Goal: Transaction & Acquisition: Download file/media

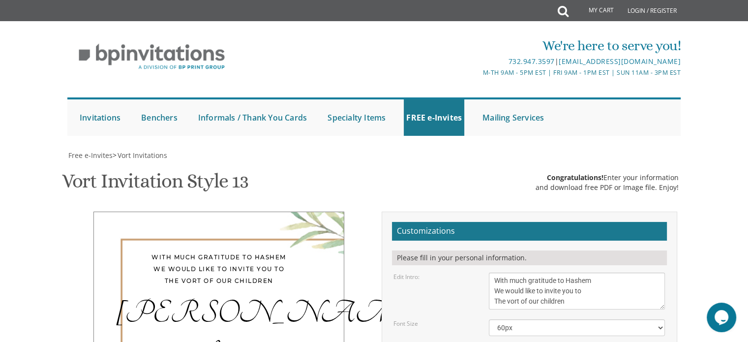
scroll to position [165, 0]
click at [523, 272] on textarea "With much gratitude to Hashem We would like to invite you to The vort of our ch…" at bounding box center [577, 290] width 176 height 37
drag, startPoint x: 490, startPoint y: 110, endPoint x: 573, endPoint y: 142, distance: 89.5
click at [573, 272] on textarea "With much gratitude to Hashem We would like to invite you to The vort of our ch…" at bounding box center [577, 290] width 176 height 37
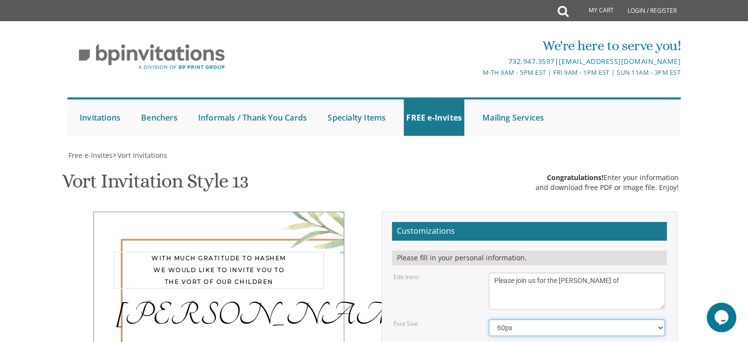
click at [542, 319] on select "40px 50px 60px 70px 80px" at bounding box center [577, 327] width 176 height 17
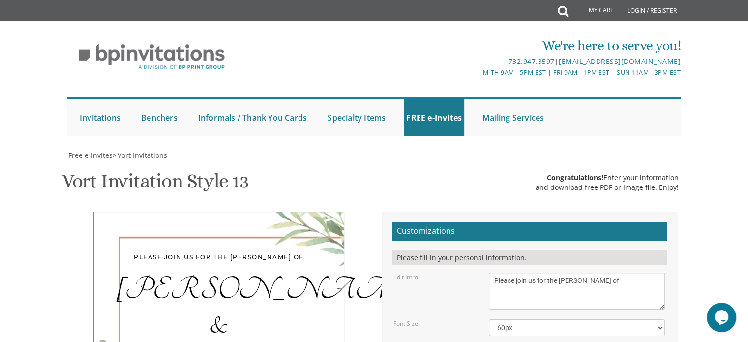
click at [537, 272] on textarea "With much gratitude to Hashem We would like to invite you to The vort of our ch…" at bounding box center [577, 290] width 176 height 37
click at [563, 272] on textarea "With much gratitude to Hashem We would like to invite you to The vort of our ch…" at bounding box center [577, 290] width 176 height 37
click at [538, 272] on textarea "With much gratitude to Hashem We would like to invite you to The vort of our ch…" at bounding box center [577, 290] width 176 height 37
click at [543, 272] on textarea "With much gratitude to Hashem We would like to invite you to The vort of our ch…" at bounding box center [577, 290] width 176 height 37
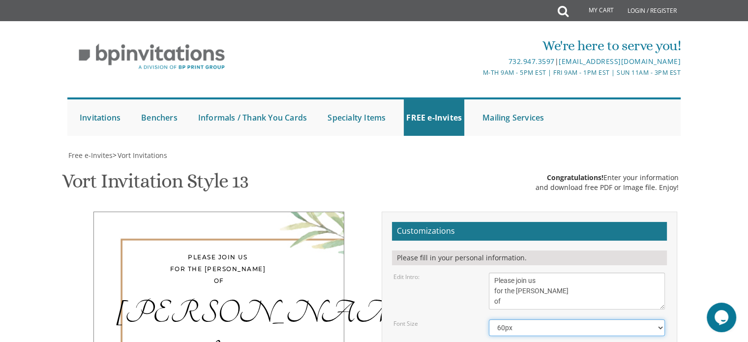
click at [533, 319] on select "40px 50px 60px 70px 80px" at bounding box center [577, 327] width 176 height 17
click at [494, 272] on textarea "With much gratitude to Hashem We would like to invite you to The vort of our ch…" at bounding box center [577, 290] width 176 height 37
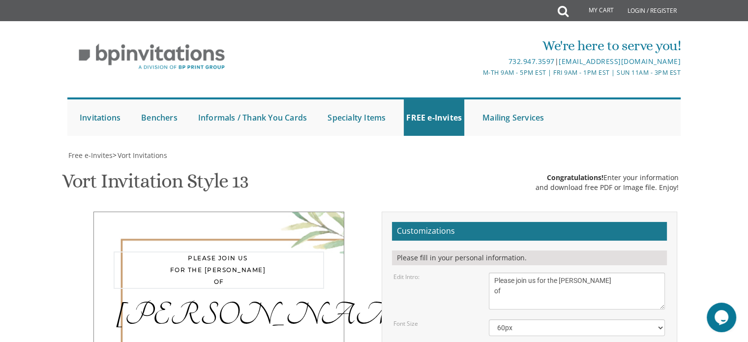
click at [547, 272] on textarea "With much gratitude to Hashem We would like to invite you to The vort of our ch…" at bounding box center [577, 290] width 176 height 37
click at [494, 272] on textarea "With much gratitude to Hashem We would like to invite you to The vort of our ch…" at bounding box center [577, 290] width 176 height 37
type textarea "Please join us for the Sheva Brachos of"
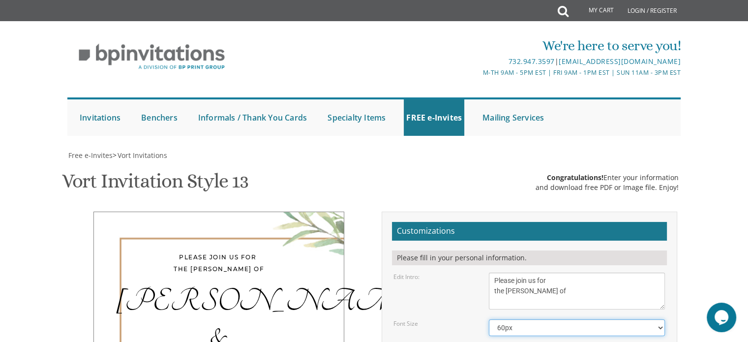
click at [523, 319] on select "40px 50px 60px 70px 80px" at bounding box center [577, 327] width 176 height 17
drag, startPoint x: 548, startPoint y: 188, endPoint x: 492, endPoint y: 196, distance: 56.2
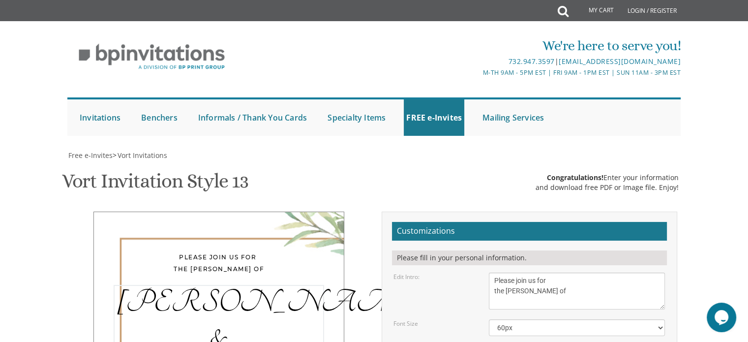
type textarea "Amrom & Raizy"
drag, startPoint x: 533, startPoint y: 214, endPoint x: 538, endPoint y: 223, distance: 9.5
drag, startPoint x: 494, startPoint y: 233, endPoint x: 609, endPoint y: 245, distance: 115.7
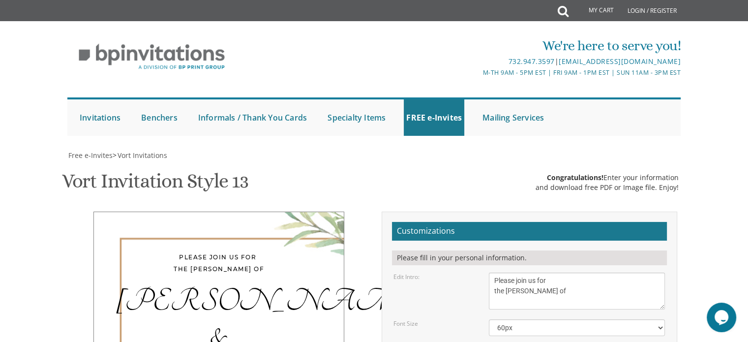
drag, startPoint x: 522, startPoint y: 224, endPoint x: 485, endPoint y: 227, distance: 37.0
drag, startPoint x: 495, startPoint y: 234, endPoint x: 601, endPoint y: 246, distance: 107.0
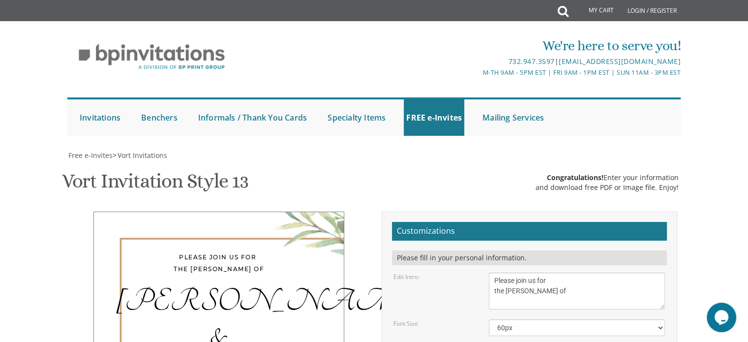
paste textarea "˙"
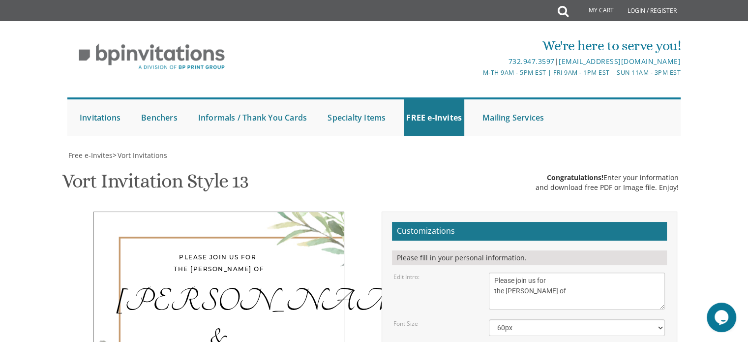
paste textarea "˙"
drag, startPoint x: 508, startPoint y: 222, endPoint x: 494, endPoint y: 223, distance: 13.8
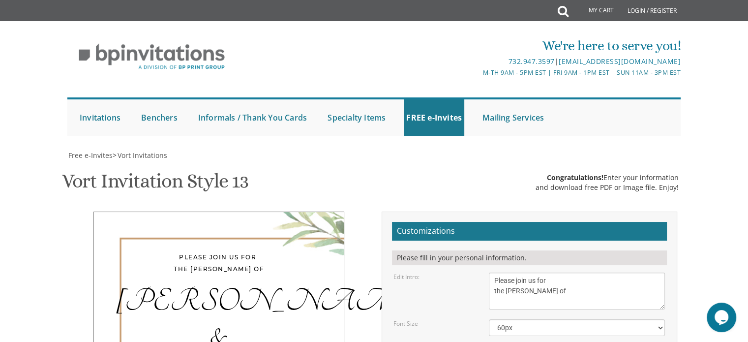
type textarea "Wednesday, October 22 Six Thirty PM Estihana 515 Cedar Lane Teaneck NJ"
click at [551, 272] on textarea "With much gratitude to Hashem We would like to invite you to The vort of our ch…" at bounding box center [577, 290] width 176 height 37
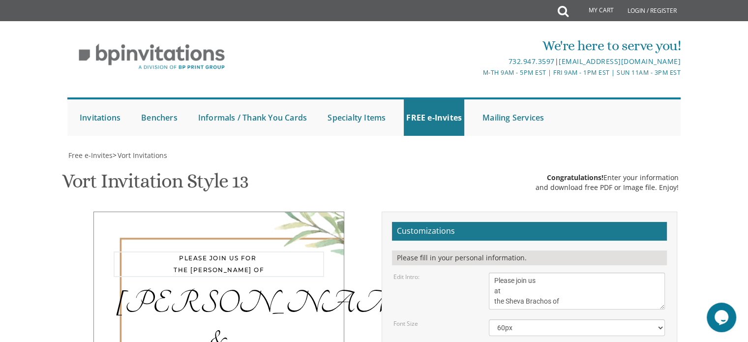
click at [493, 272] on textarea "With much gratitude to Hashem We would like to invite you to The vort of our ch…" at bounding box center [577, 290] width 176 height 37
click at [515, 272] on textarea "With much gratitude to Hashem We would like to invite you to The vort of our ch…" at bounding box center [577, 290] width 176 height 37
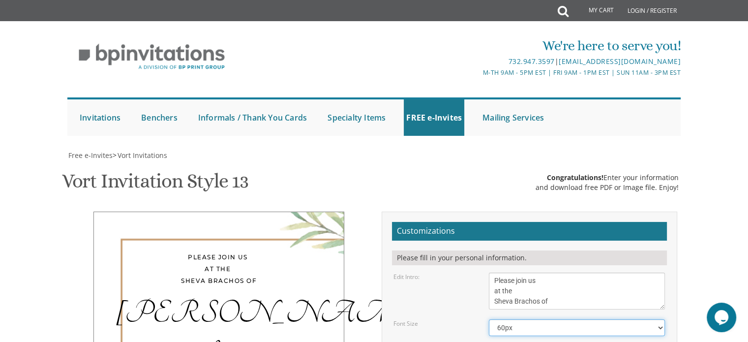
click at [550, 319] on select "40px 50px 60px 70px 80px" at bounding box center [577, 327] width 176 height 17
click at [501, 272] on textarea "With much gratitude to Hashem We would like to invite you to The vort of our ch…" at bounding box center [577, 290] width 176 height 37
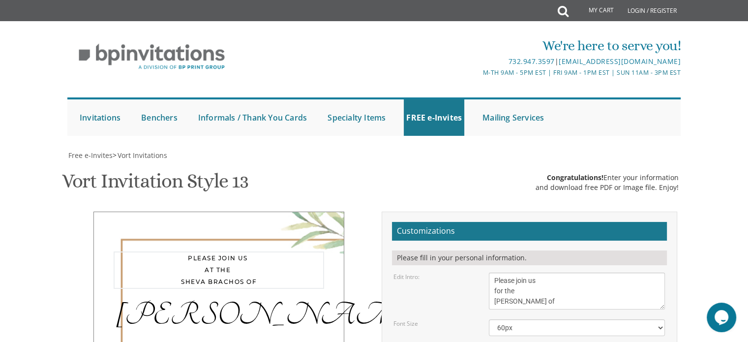
type textarea "Please join us for the Sheva Brachos of"
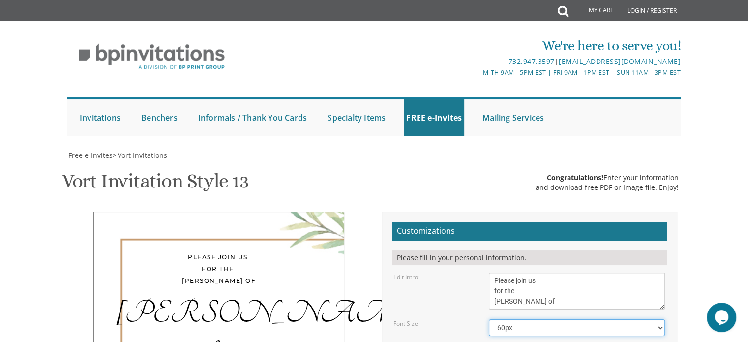
click at [535, 319] on select "40px 50px 60px 70px 80px" at bounding box center [577, 327] width 176 height 17
click at [541, 319] on select "40px 50px 60px 70px 80px" at bounding box center [577, 327] width 176 height 17
select select "50px"
click at [489, 319] on select "40px 50px 60px 70px 80px" at bounding box center [577, 327] width 176 height 17
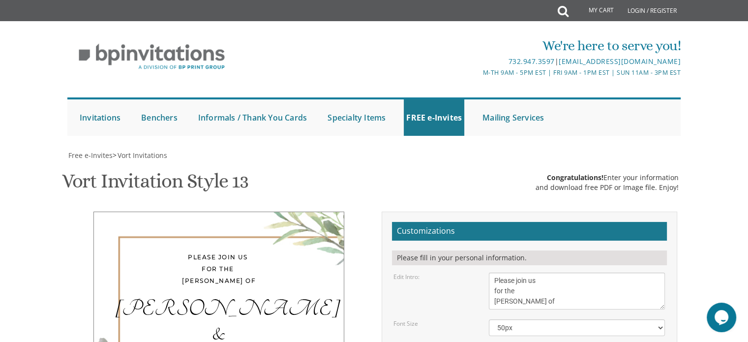
drag, startPoint x: 496, startPoint y: 199, endPoint x: 549, endPoint y: 225, distance: 59.4
paste textarea "7:00 pm • Khal Chassidim 1401 Cedar Row • Lakewood,"
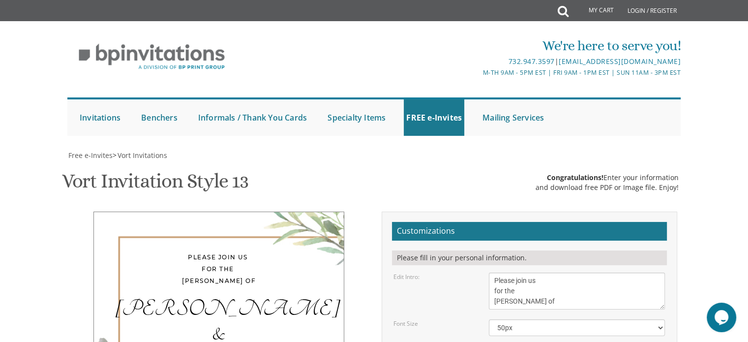
scroll to position [0, 0]
drag, startPoint x: 505, startPoint y: 205, endPoint x: 494, endPoint y: 205, distance: 10.8
drag, startPoint x: 526, startPoint y: 203, endPoint x: 576, endPoint y: 209, distance: 50.5
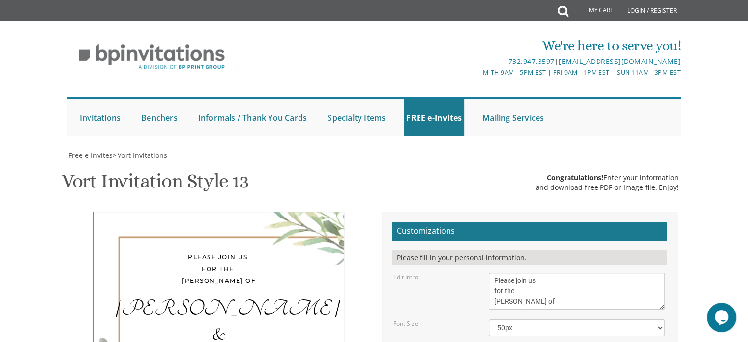
drag, startPoint x: 496, startPoint y: 218, endPoint x: 502, endPoint y: 218, distance: 5.9
drag, startPoint x: 493, startPoint y: 214, endPoint x: 543, endPoint y: 222, distance: 50.2
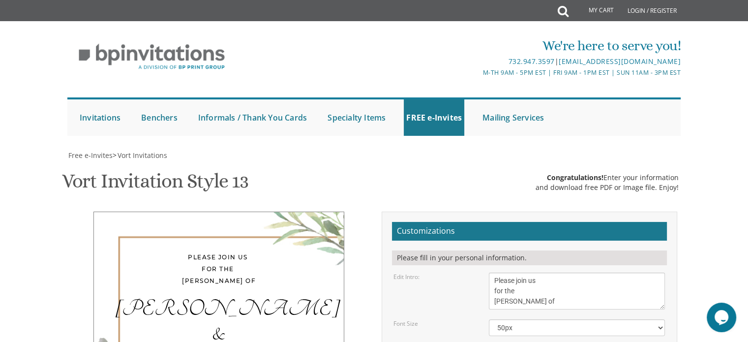
drag, startPoint x: 577, startPoint y: 214, endPoint x: 547, endPoint y: 214, distance: 29.5
type textarea "[DATE] 6:30 pm • Estihana [STREET_ADDRESS] • [GEOGRAPHIC_DATA], [GEOGRAPHIC_DAT…"
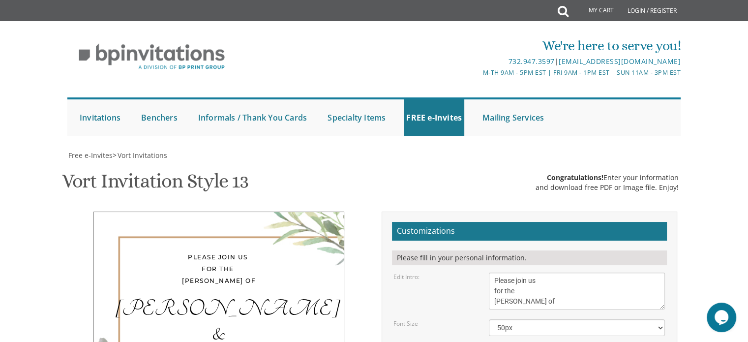
drag, startPoint x: 498, startPoint y: 247, endPoint x: 574, endPoint y: 260, distance: 77.4
type textarea "Y"
paste textarea "7:00 pm • Khal Chassidim 1401 Cedar Row • Lakewood, NJ"
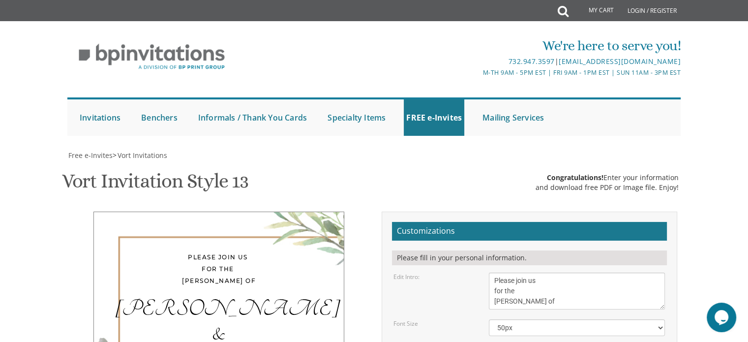
drag, startPoint x: 519, startPoint y: 251, endPoint x: 486, endPoint y: 251, distance: 33.4
type textarea "Shloimie & Sara Chana Metzger • Khal Chassidim 1401 Cedar Row • Lakewood, NJ"
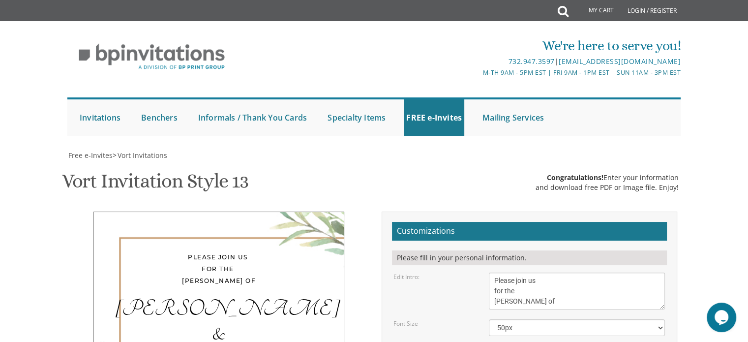
click at [242, 297] on div "[PERSON_NAME] & [PERSON_NAME]" at bounding box center [219, 334] width 211 height 74
click at [494, 272] on textarea "With much gratitude to Hashem We would like to invite you to The vort of our ch…" at bounding box center [577, 290] width 176 height 37
click at [493, 272] on textarea "With much gratitude to Hashem We would like to invite you to The vort of our ch…" at bounding box center [577, 290] width 176 height 37
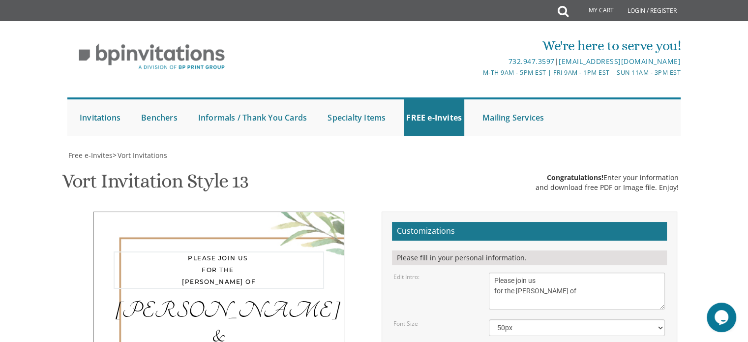
type textarea "Please join us for the Sheva Brachos of"
click at [555, 319] on select "40px 50px 60px 70px 80px" at bounding box center [577, 327] width 176 height 17
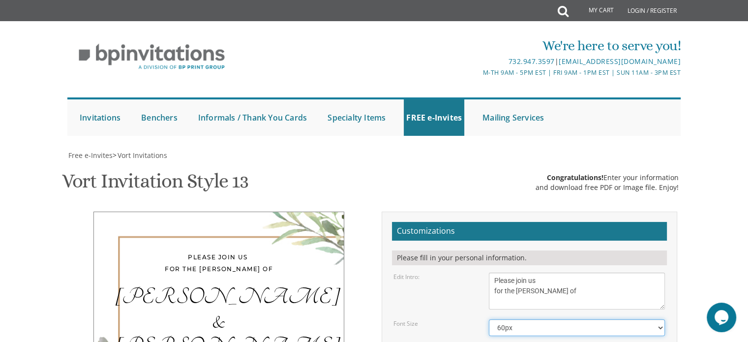
click at [489, 319] on select "40px 50px 60px 70px 80px" at bounding box center [577, 327] width 176 height 17
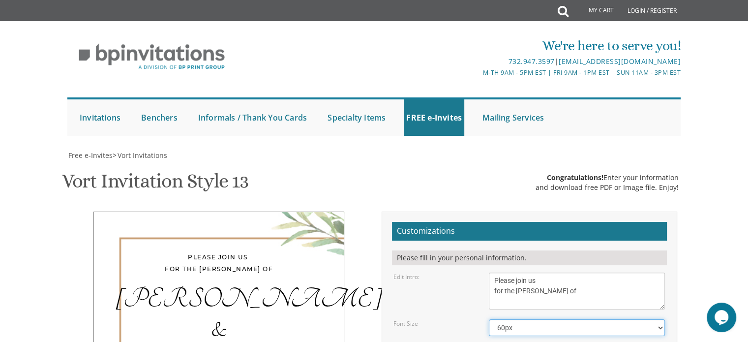
click at [521, 319] on select "40px 50px 60px 70px 80px" at bounding box center [577, 327] width 176 height 17
click at [489, 319] on select "40px 50px 60px 70px 80px" at bounding box center [577, 327] width 176 height 17
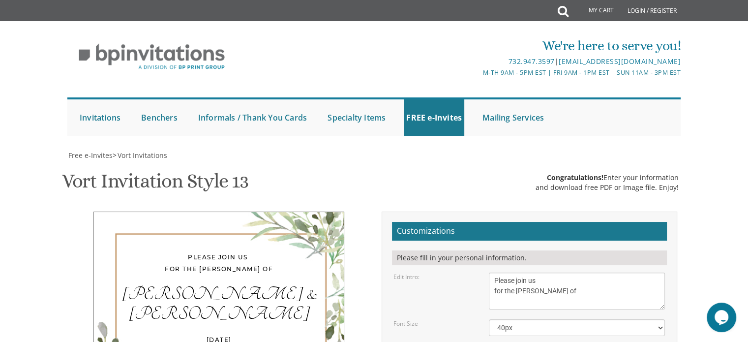
click at [510, 272] on textarea "With much gratitude to Hashem We would like to invite you to The vort of our ch…" at bounding box center [577, 290] width 176 height 37
drag, startPoint x: 663, startPoint y: 122, endPoint x: 650, endPoint y: 111, distance: 17.1
click at [650, 272] on textarea "With much gratitude to Hashem We would like to invite you to The vort of our ch…" at bounding box center [570, 284] width 163 height 25
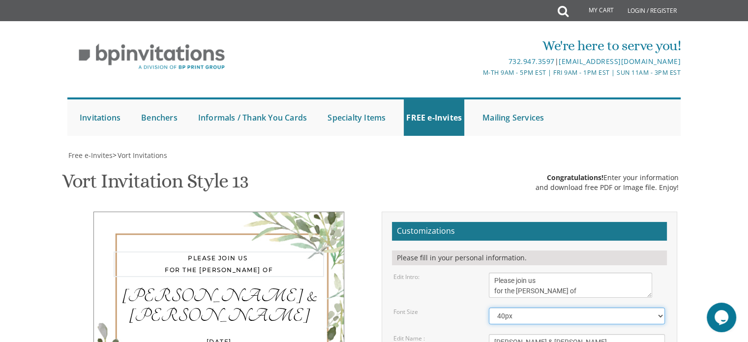
click at [592, 307] on select "40px 50px 60px 70px 80px" at bounding box center [577, 315] width 176 height 17
drag, startPoint x: 658, startPoint y: 217, endPoint x: 641, endPoint y: 206, distance: 19.5
click at [609, 334] on textarea "Chaim & Malky" at bounding box center [577, 342] width 176 height 16
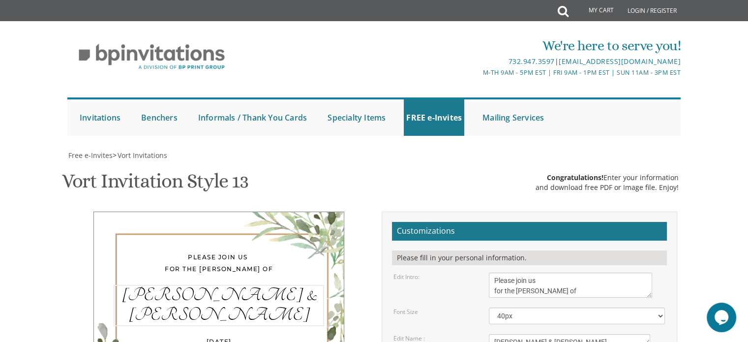
drag, startPoint x: 661, startPoint y: 162, endPoint x: 647, endPoint y: 157, distance: 15.3
click at [647, 334] on textarea "Chaim & Malky" at bounding box center [569, 339] width 161 height 10
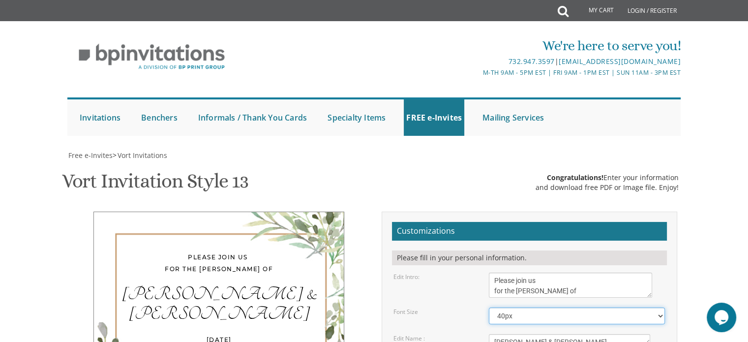
click at [591, 307] on select "40px 50px 60px 70px 80px" at bounding box center [577, 315] width 176 height 17
drag, startPoint x: 661, startPoint y: 237, endPoint x: 645, endPoint y: 227, distance: 19.0
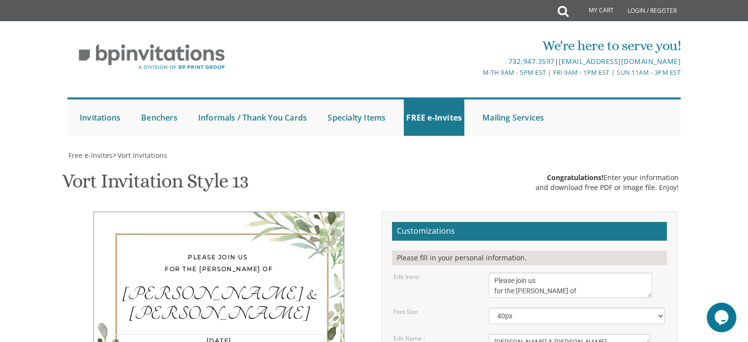
drag, startPoint x: 647, startPoint y: 202, endPoint x: 610, endPoint y: 188, distance: 39.8
drag, startPoint x: 647, startPoint y: 201, endPoint x: 638, endPoint y: 197, distance: 10.3
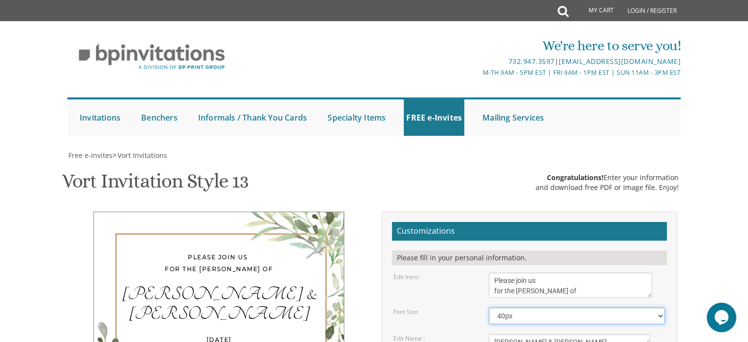
click at [535, 307] on select "40px 50px 60px 70px 80px" at bounding box center [577, 315] width 176 height 17
select select "60px"
click at [489, 307] on select "40px 50px 60px 70px 80px" at bounding box center [577, 315] width 176 height 17
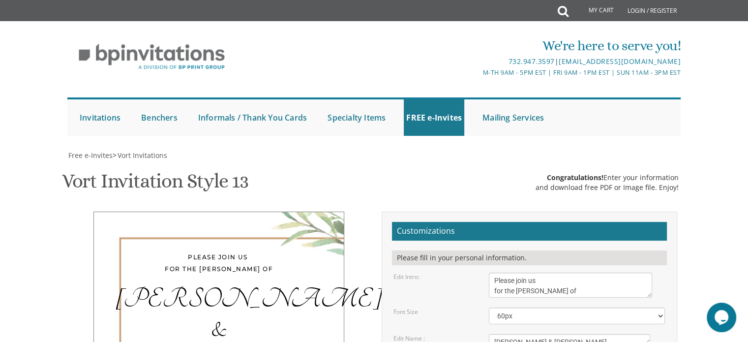
drag, startPoint x: 602, startPoint y: 218, endPoint x: 493, endPoint y: 221, distance: 108.2
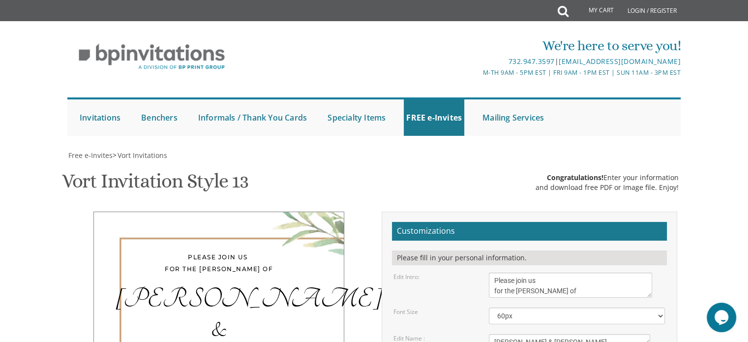
scroll to position [0, 0]
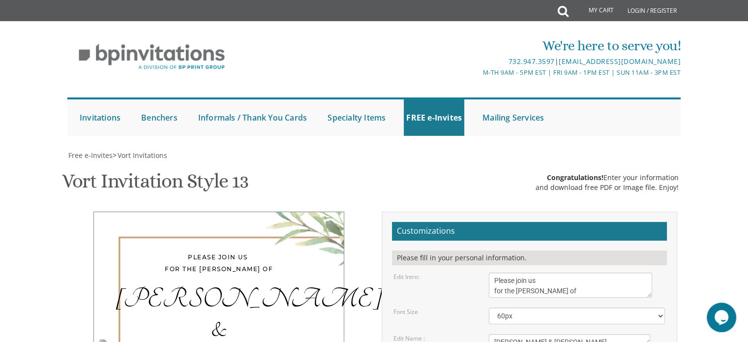
scroll to position [31, 0]
drag, startPoint x: 590, startPoint y: 245, endPoint x: 578, endPoint y: 245, distance: 11.8
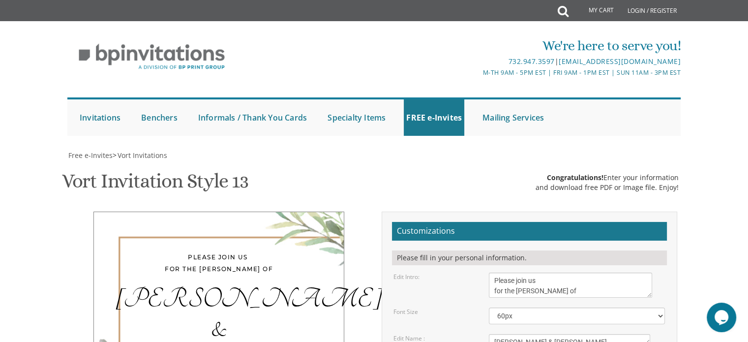
drag, startPoint x: 598, startPoint y: 243, endPoint x: 579, endPoint y: 241, distance: 18.8
drag, startPoint x: 601, startPoint y: 241, endPoint x: 591, endPoint y: 244, distance: 10.3
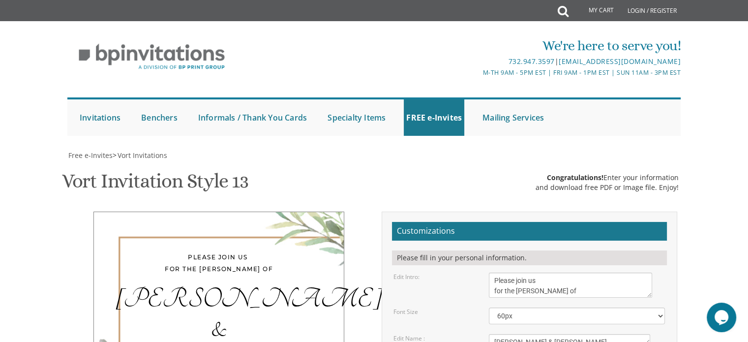
drag, startPoint x: 495, startPoint y: 242, endPoint x: 589, endPoint y: 251, distance: 93.9
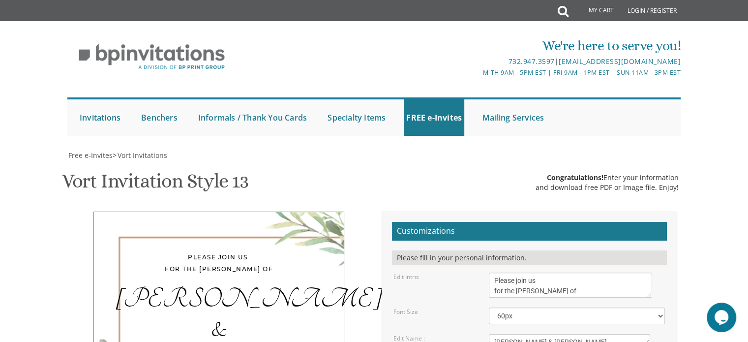
paste textarea "Shmuel & Avi Rottman"
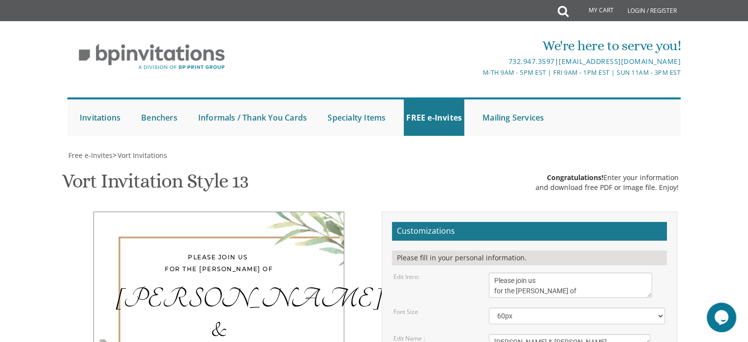
scroll to position [30, 0]
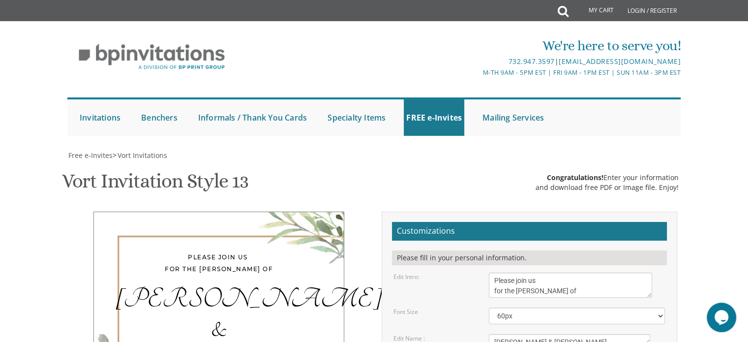
scroll to position [0, 0]
copy div "•"
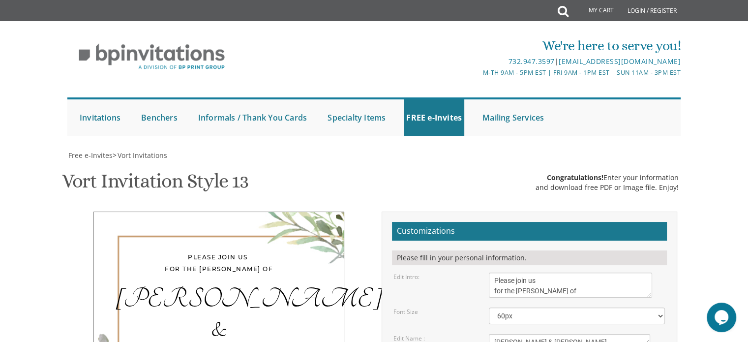
paste textarea "•"
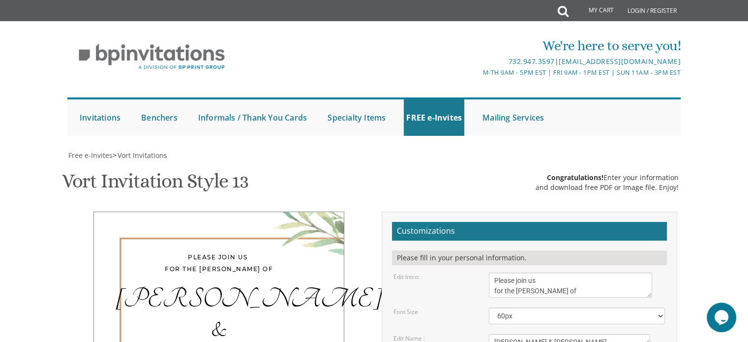
drag, startPoint x: 646, startPoint y: 232, endPoint x: 671, endPoint y: 243, distance: 27.5
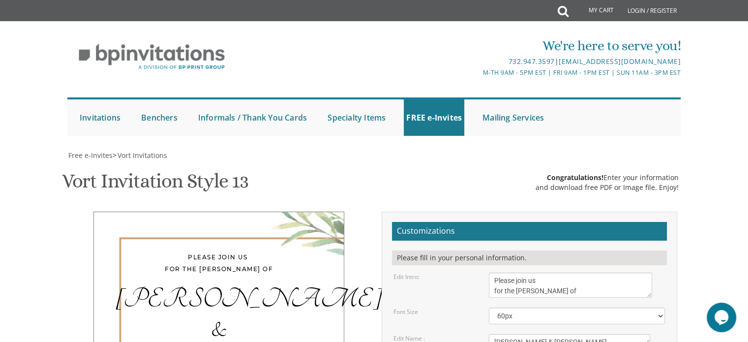
drag, startPoint x: 671, startPoint y: 244, endPoint x: 693, endPoint y: 245, distance: 21.2
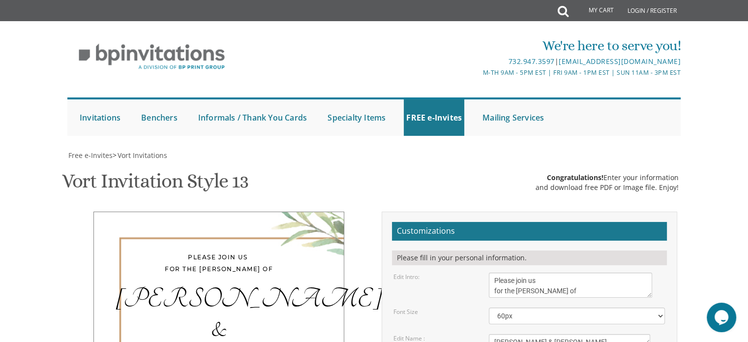
drag, startPoint x: 692, startPoint y: 245, endPoint x: 728, endPoint y: 242, distance: 36.0
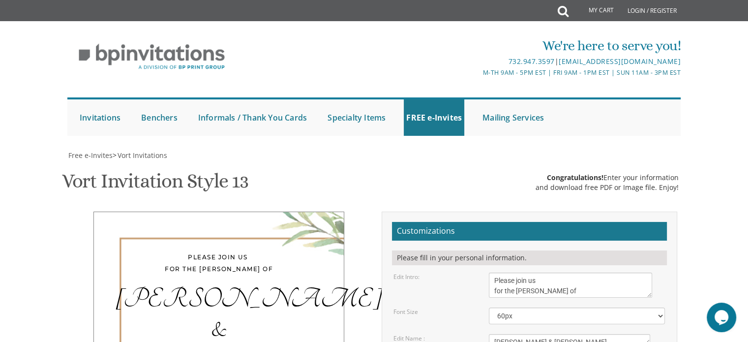
drag, startPoint x: 494, startPoint y: 204, endPoint x: 687, endPoint y: 218, distance: 193.3
drag, startPoint x: 572, startPoint y: 137, endPoint x: 487, endPoint y: 140, distance: 85.6
click at [487, 334] on div "Chaim & Malky" at bounding box center [577, 339] width 191 height 10
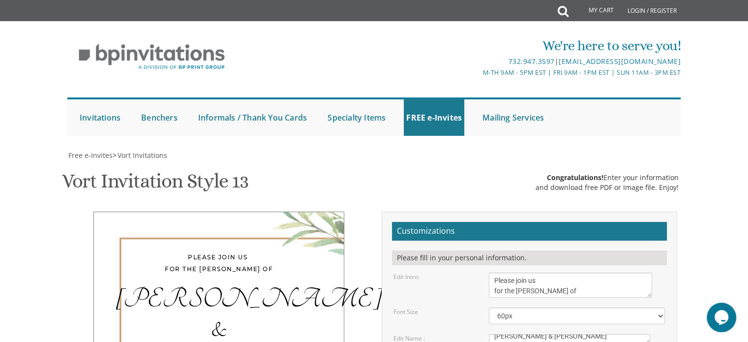
scroll to position [5, 0]
drag, startPoint x: 492, startPoint y: 163, endPoint x: 592, endPoint y: 183, distance: 101.8
drag, startPoint x: 495, startPoint y: 210, endPoint x: 679, endPoint y: 217, distance: 184.1
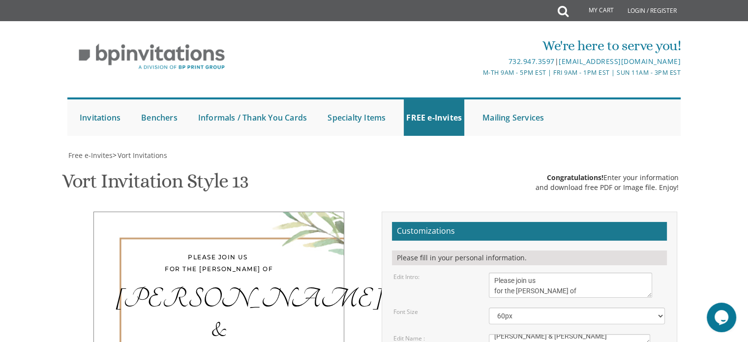
scroll to position [13, 0]
drag, startPoint x: 601, startPoint y: 212, endPoint x: 515, endPoint y: 216, distance: 86.2
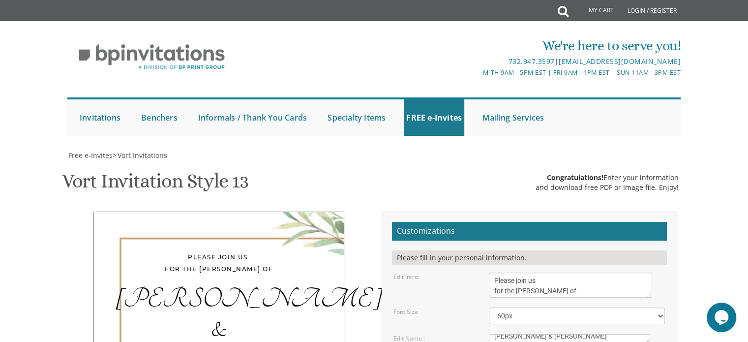
drag, startPoint x: 607, startPoint y: 210, endPoint x: 495, endPoint y: 218, distance: 112.4
drag, startPoint x: 495, startPoint y: 218, endPoint x: 592, endPoint y: 214, distance: 97.4
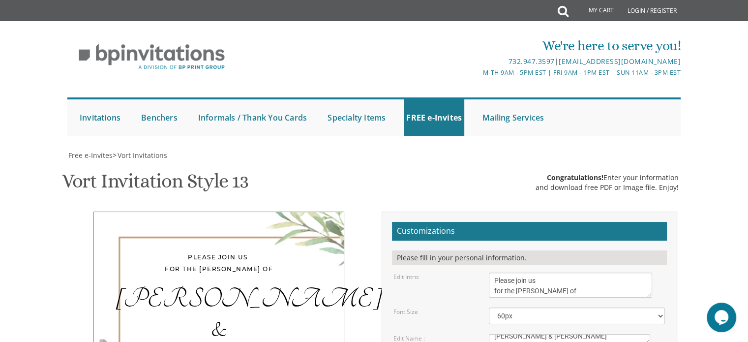
paste textarea "Shloimie & Sara Chana Metzger"
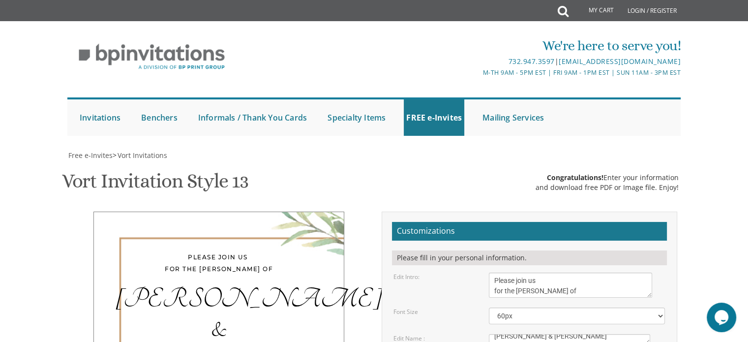
scroll to position [19, 0]
paste textarea "RSVP 917-496-3564 (TEXT OR WHATSAPP)"
type textarea "Shloimie & Sara Chana Metzger Shmuel & Avi Rottman Ira & Shulie Feder Ari & Sha…"
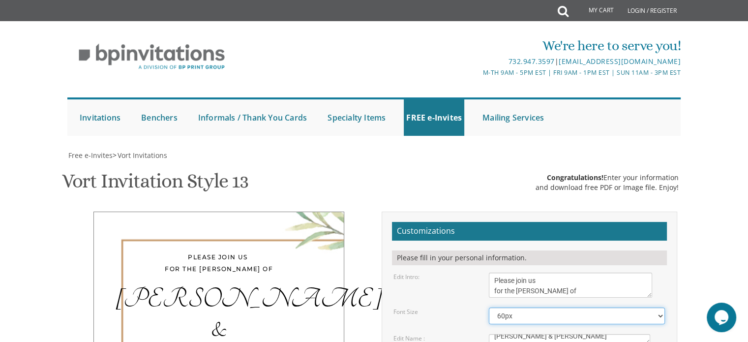
click at [568, 307] on select "40px 50px 60px 70px 80px" at bounding box center [577, 315] width 176 height 17
drag, startPoint x: 649, startPoint y: 92, endPoint x: 668, endPoint y: 98, distance: 19.6
click at [668, 272] on textarea "With much gratitude to Hashem We would like to invite you to The vort of our ch…" at bounding box center [580, 287] width 182 height 31
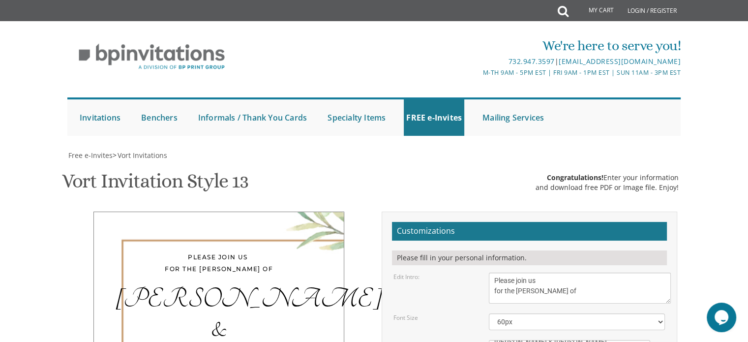
drag, startPoint x: 667, startPoint y: 98, endPoint x: 637, endPoint y: 93, distance: 29.8
click at [637, 272] on textarea "With much gratitude to Hashem We would like to invite you to The vort of our ch…" at bounding box center [565, 285] width 152 height 26
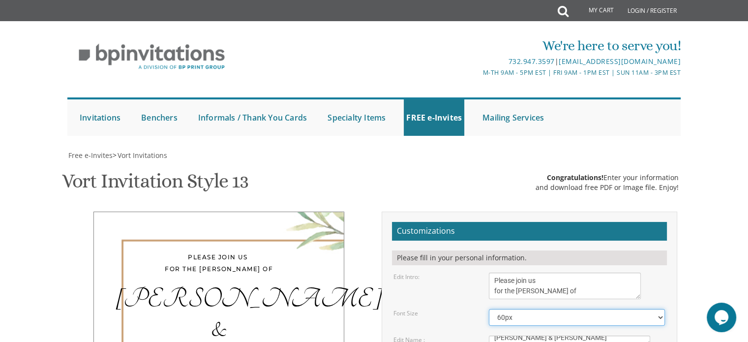
click at [604, 309] on select "40px 50px 60px 70px 80px" at bounding box center [577, 317] width 176 height 17
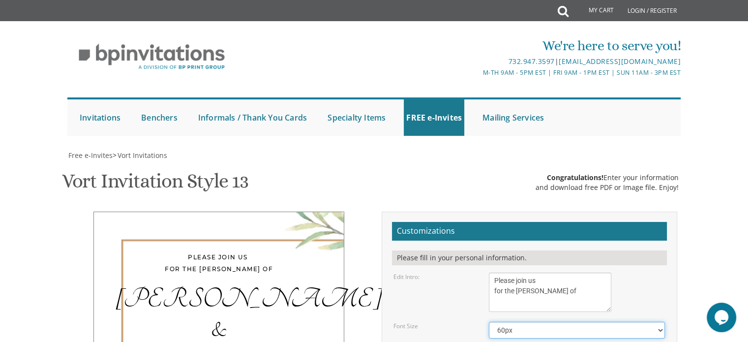
drag, startPoint x: 637, startPoint y: 95, endPoint x: 608, endPoint y: 108, distance: 31.5
click at [608, 272] on textarea "With much gratitude to Hashem We would like to invite you to The vort of our ch…" at bounding box center [550, 291] width 122 height 39
click at [600, 322] on select "40px 50px 60px 70px 80px" at bounding box center [577, 330] width 176 height 17
drag, startPoint x: 729, startPoint y: 229, endPoint x: 704, endPoint y: 221, distance: 26.8
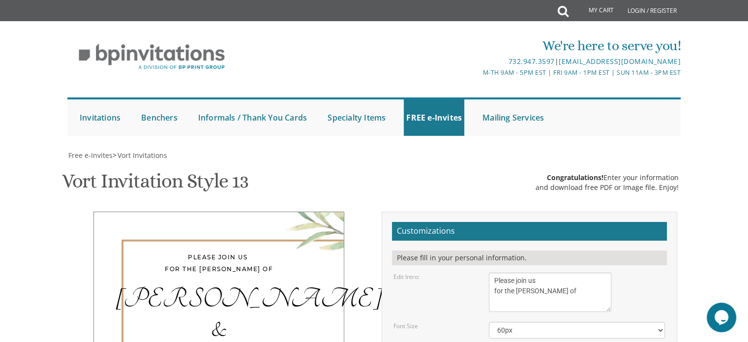
drag, startPoint x: 726, startPoint y: 229, endPoint x: 667, endPoint y: 221, distance: 60.1
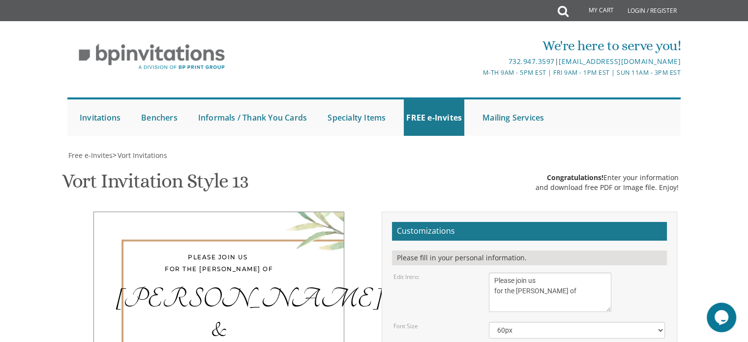
drag, startPoint x: 665, startPoint y: 221, endPoint x: 637, endPoint y: 225, distance: 27.9
drag, startPoint x: 635, startPoint y: 196, endPoint x: 612, endPoint y: 193, distance: 23.4
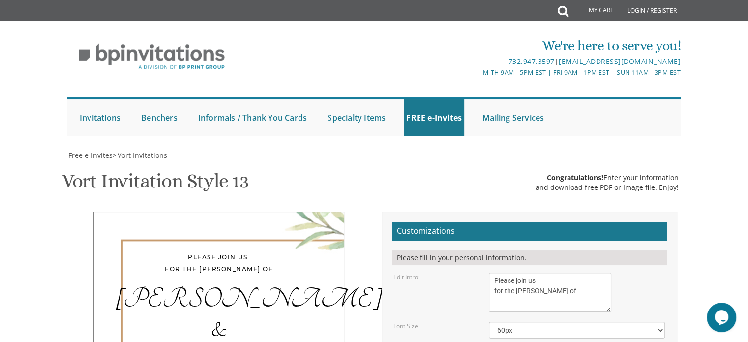
drag, startPoint x: 608, startPoint y: 106, endPoint x: 578, endPoint y: 102, distance: 30.3
click at [578, 272] on textarea "With much gratitude to Hashem We would like to invite you to The vort of our ch…" at bounding box center [535, 289] width 92 height 35
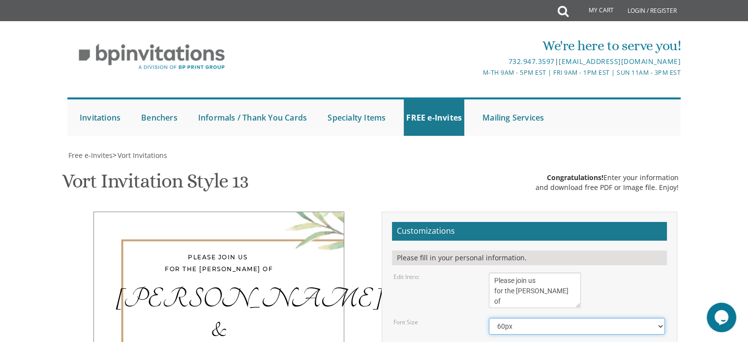
click at [578, 318] on select "40px 50px 60px 70px 80px" at bounding box center [577, 326] width 176 height 17
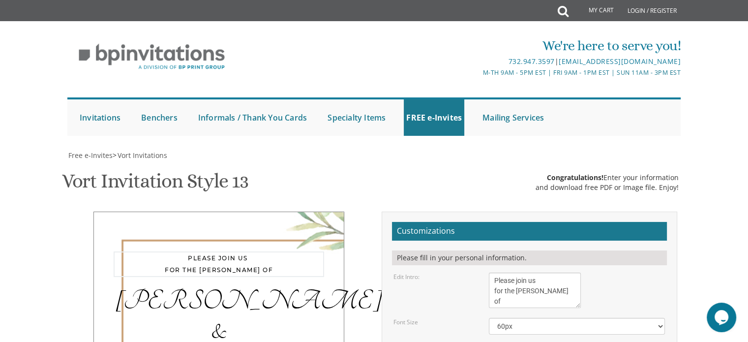
click at [493, 272] on textarea "With much gratitude to Hashem We would like to invite you to The vort of our ch…" at bounding box center [535, 289] width 92 height 35
click at [115, 251] on div "Please join us for the Sheva Brachos of" at bounding box center [219, 263] width 211 height 24
click at [140, 251] on div "Please join us for the Sheva Brachos of" at bounding box center [219, 263] width 211 height 24
click at [182, 251] on div "Please join us for the Sheva Brachos of" at bounding box center [219, 263] width 211 height 24
click at [515, 272] on textarea "With much gratitude to Hashem We would like to invite you to The vort of our ch…" at bounding box center [535, 289] width 92 height 35
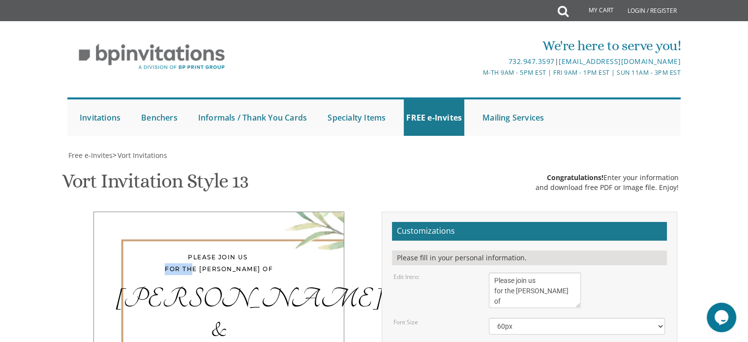
drag, startPoint x: 111, startPoint y: 66, endPoint x: 429, endPoint y: 129, distance: 324.0
click at [579, 272] on textarea "With much gratitude to Hashem We would like to invite you to The vort of our ch…" at bounding box center [535, 289] width 92 height 35
drag, startPoint x: 577, startPoint y: 103, endPoint x: 577, endPoint y: 96, distance: 7.4
click at [577, 272] on textarea "With much gratitude to Hashem We would like to invite you to The vort of our ch…" at bounding box center [534, 286] width 91 height 28
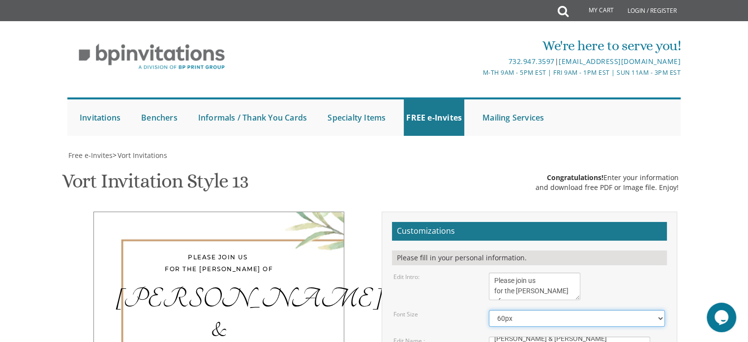
click at [571, 310] on select "40px 50px 60px 70px 80px" at bounding box center [577, 318] width 176 height 17
drag, startPoint x: 578, startPoint y: 93, endPoint x: 572, endPoint y: 93, distance: 5.4
click at [572, 272] on textarea "With much gratitude to Hashem We would like to invite you to The vort of our ch…" at bounding box center [532, 286] width 86 height 28
click at [569, 310] on select "40px 50px 60px 70px 80px" at bounding box center [577, 318] width 176 height 17
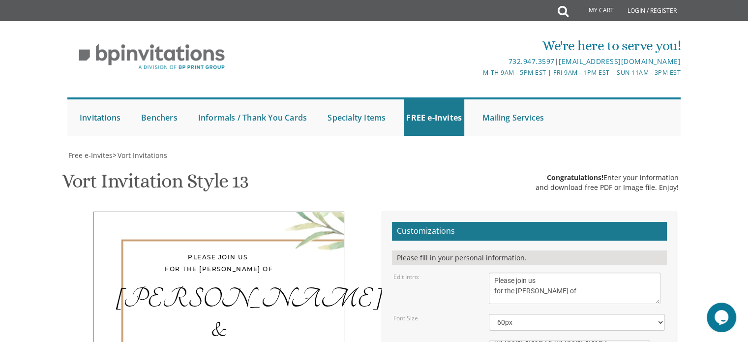
drag, startPoint x: 573, startPoint y: 95, endPoint x: 659, endPoint y: 99, distance: 86.2
click at [659, 272] on textarea "With much gratitude to Hashem We would like to invite you to The vort of our ch…" at bounding box center [575, 287] width 172 height 31
drag, startPoint x: 657, startPoint y: 100, endPoint x: 548, endPoint y: 103, distance: 109.2
click at [548, 272] on textarea "With much gratitude to Hashem We would like to invite you to The vort of our ch…" at bounding box center [520, 288] width 63 height 33
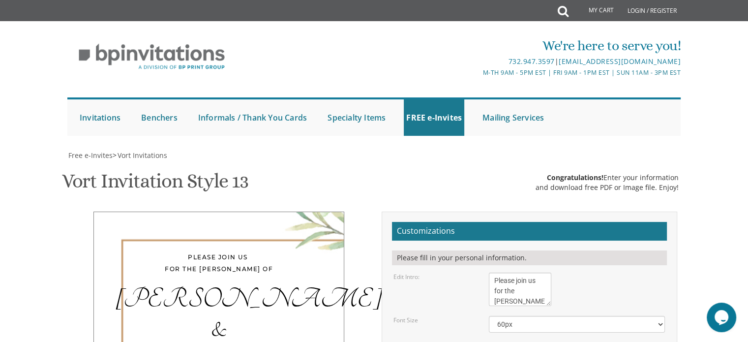
drag, startPoint x: 545, startPoint y: 99, endPoint x: 534, endPoint y: 99, distance: 10.8
click at [534, 272] on textarea "With much gratitude to Hashem We would like to invite you to The vort of our ch…" at bounding box center [514, 288] width 51 height 33
click at [542, 316] on select "40px 50px 60px 70px 80px" at bounding box center [577, 324] width 176 height 17
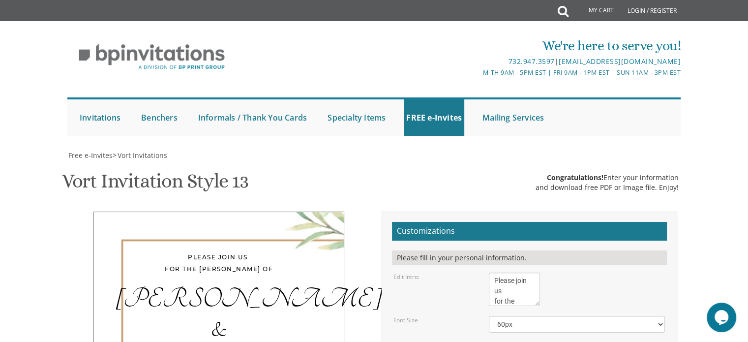
drag, startPoint x: 611, startPoint y: 187, endPoint x: 590, endPoint y: 187, distance: 20.7
drag, startPoint x: 639, startPoint y: 215, endPoint x: 606, endPoint y: 288, distance: 79.9
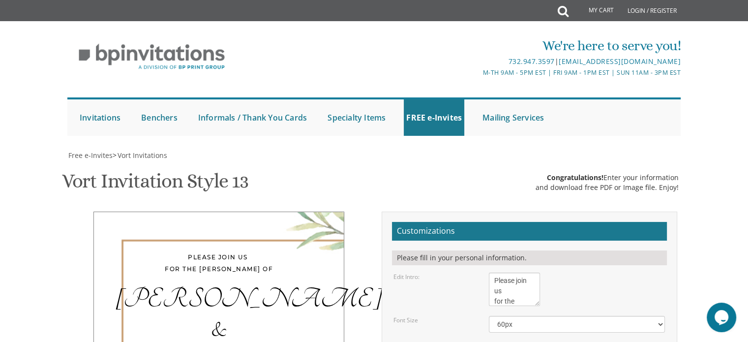
drag, startPoint x: 536, startPoint y: 101, endPoint x: 517, endPoint y: 102, distance: 19.2
click at [517, 272] on textarea "With much gratitude to Hashem We would like to invite you to The vort of our ch…" at bounding box center [504, 289] width 31 height 34
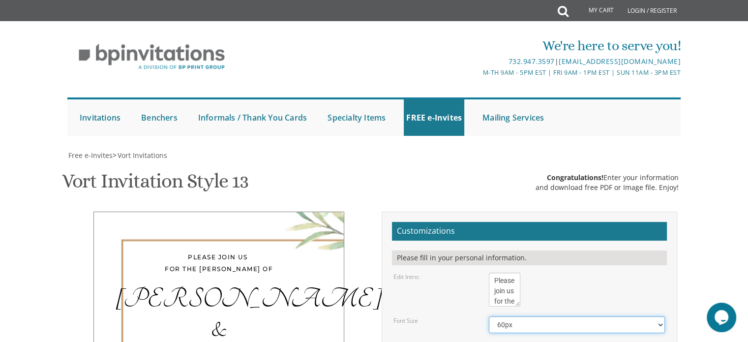
click at [533, 316] on select "40px 50px 60px 70px 80px" at bounding box center [577, 324] width 176 height 17
click at [489, 316] on select "40px 50px 60px 70px 80px" at bounding box center [577, 324] width 176 height 17
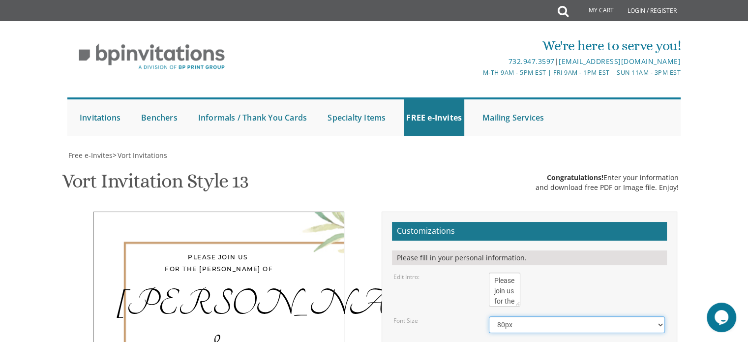
click at [531, 316] on select "40px 50px 60px 70px 80px" at bounding box center [577, 324] width 176 height 17
click at [489, 316] on select "40px 50px 60px 70px 80px" at bounding box center [577, 324] width 176 height 17
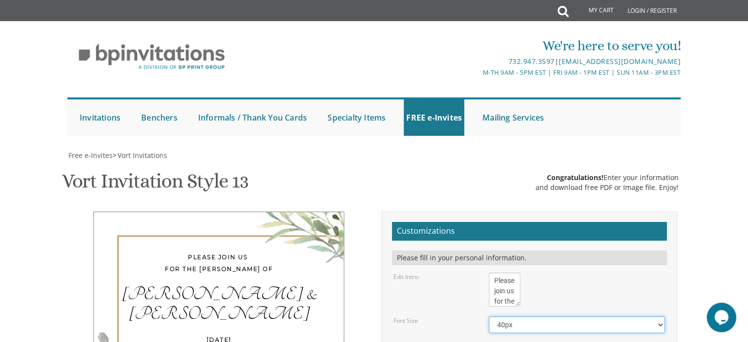
click at [524, 316] on select "40px 50px 60px 70px 80px" at bounding box center [577, 324] width 176 height 17
click at [489, 316] on select "40px 50px 60px 70px 80px" at bounding box center [577, 324] width 176 height 17
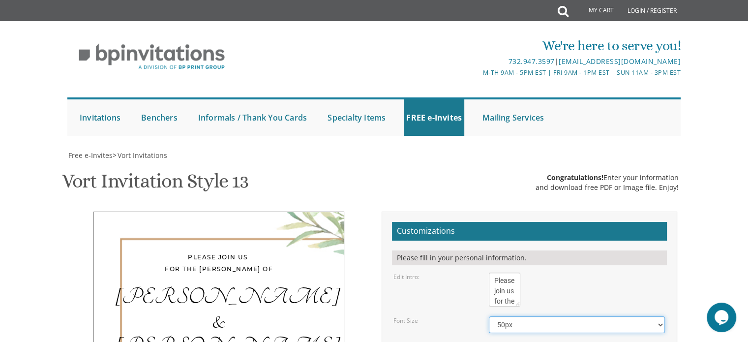
click at [516, 316] on select "40px 50px 60px 70px 80px" at bounding box center [577, 324] width 176 height 17
select select "40px"
click at [489, 316] on select "40px 50px 60px 70px 80px" at bounding box center [577, 324] width 176 height 17
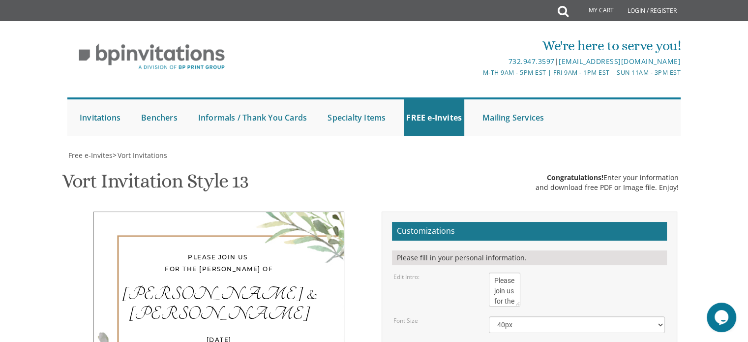
click at [572, 341] on textarea "Chaim & Malky" at bounding box center [569, 348] width 161 height 10
type textarea "Shloimie & Sara Chana Metzger Shmuel & Avi Rottman Ira & Shulie Feder Ari & Sha…"
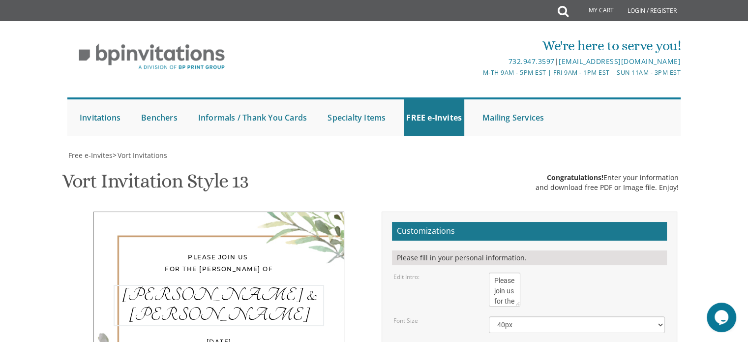
click at [578, 341] on textarea "Chaim & Malky" at bounding box center [569, 348] width 161 height 10
click at [583, 316] on select "40px 50px 60px 70px 80px" at bounding box center [577, 324] width 176 height 17
select select "50px"
click at [489, 316] on select "40px 50px 60px 70px 80px" at bounding box center [577, 324] width 176 height 17
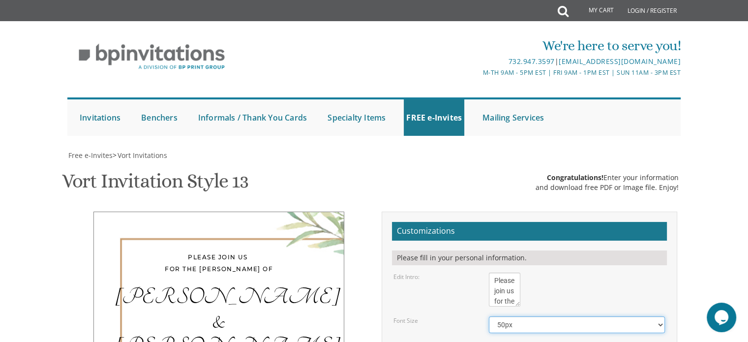
scroll to position [277, 0]
type input "Bffgott@gmail.com"
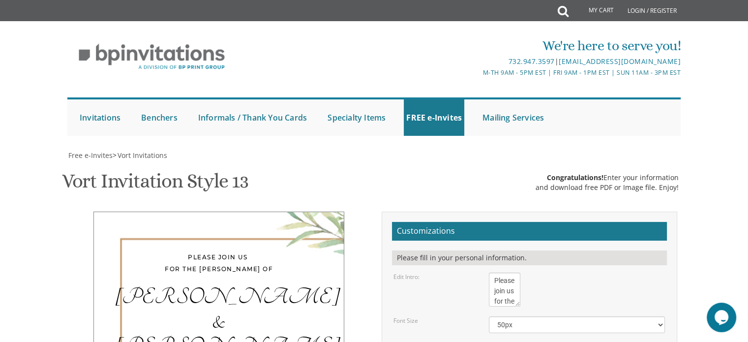
scroll to position [29, 0]
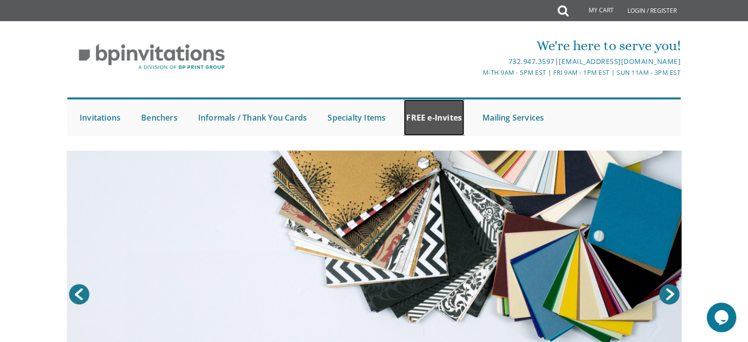
click at [427, 117] on link "FREE e-Invites" at bounding box center [434, 117] width 60 height 36
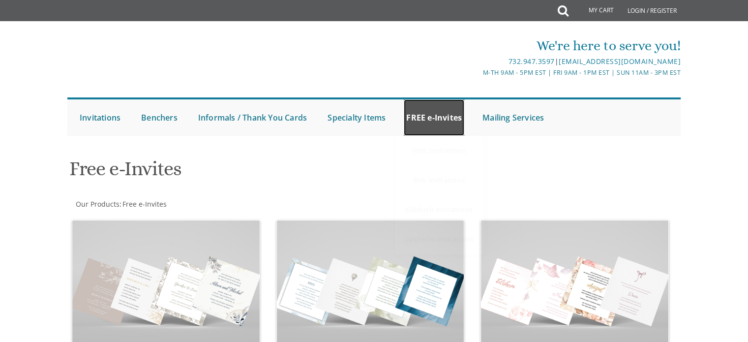
click at [449, 122] on link "FREE e-Invites" at bounding box center [434, 117] width 60 height 36
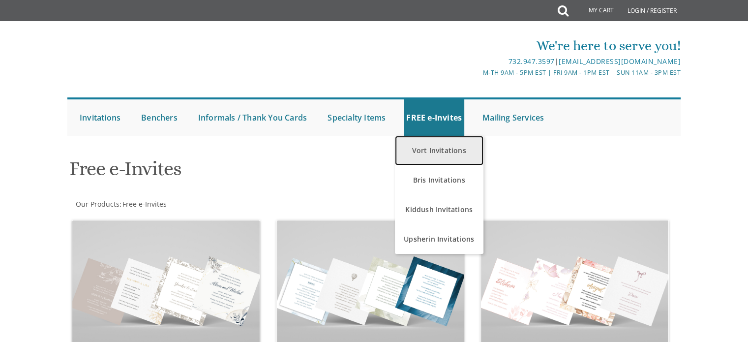
click at [445, 142] on link "Vort Invitations" at bounding box center [439, 151] width 89 height 30
click at [447, 147] on link "Vort Invitations" at bounding box center [439, 151] width 89 height 30
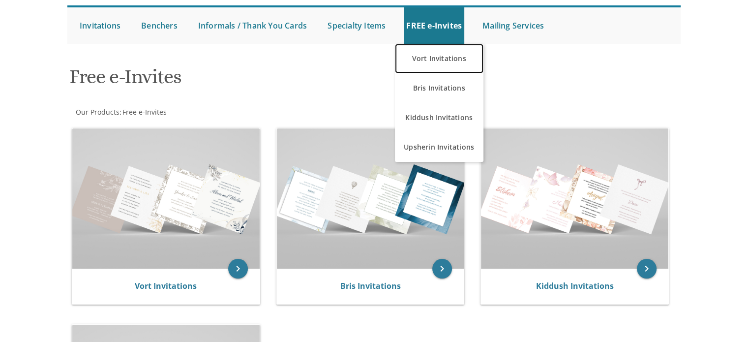
scroll to position [96, 0]
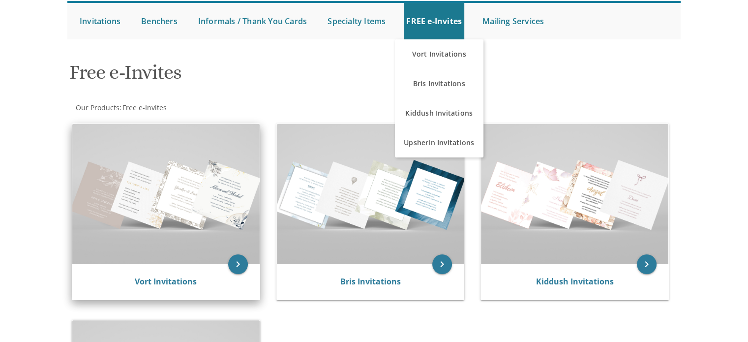
click at [172, 168] on img at bounding box center [165, 194] width 187 height 140
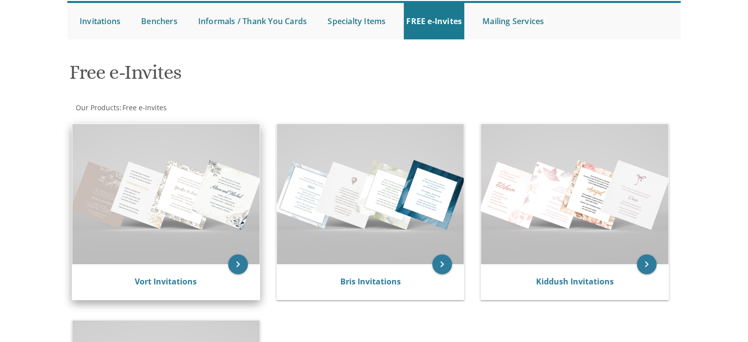
click at [176, 181] on img at bounding box center [165, 194] width 187 height 140
click at [239, 264] on icon "keyboard_arrow_right" at bounding box center [238, 264] width 20 height 20
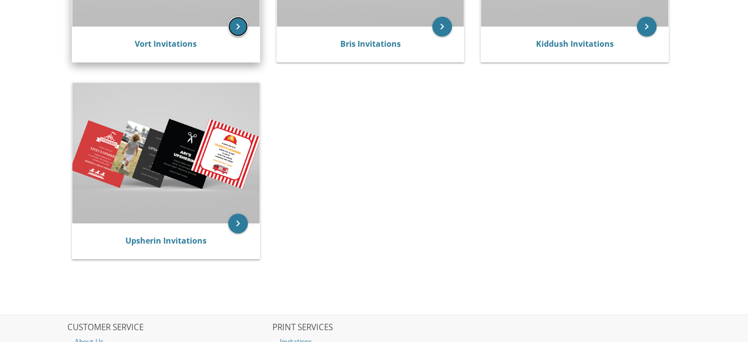
scroll to position [332, 0]
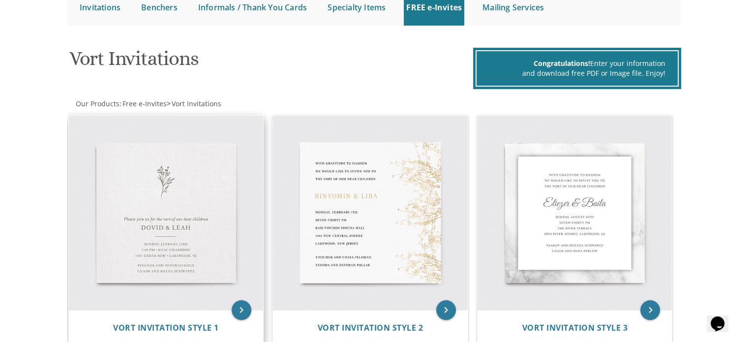
scroll to position [125, 0]
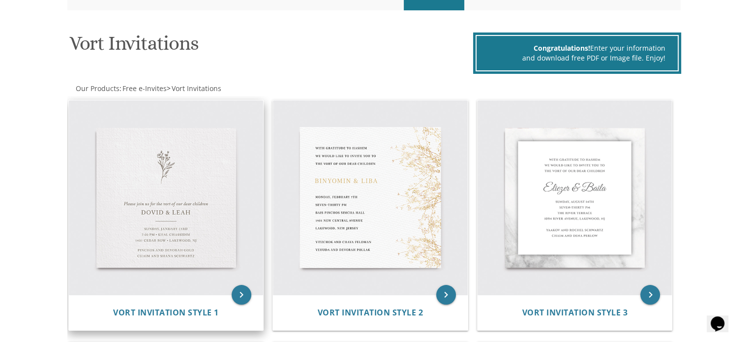
click at [197, 200] on img at bounding box center [166, 197] width 195 height 195
click at [241, 285] on icon "keyboard_arrow_right" at bounding box center [242, 295] width 20 height 20
click at [243, 296] on icon "keyboard_arrow_right" at bounding box center [242, 295] width 20 height 20
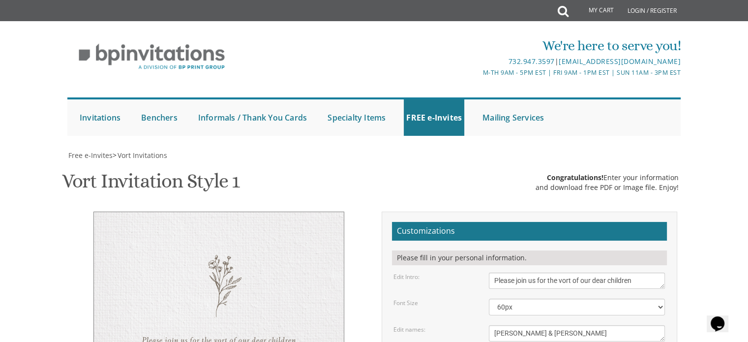
scroll to position [200, 0]
drag, startPoint x: 494, startPoint y: 169, endPoint x: 598, endPoint y: 178, distance: 104.2
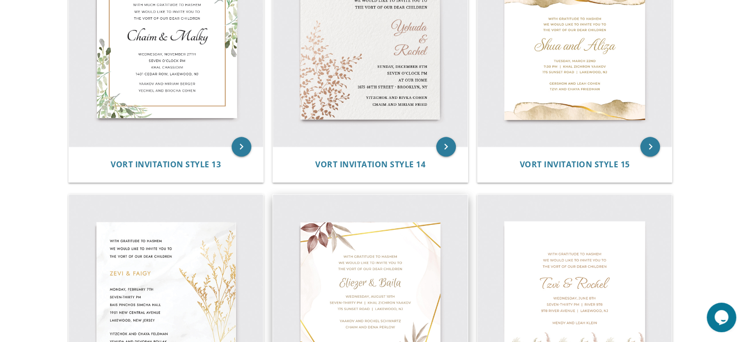
scroll to position [1276, 0]
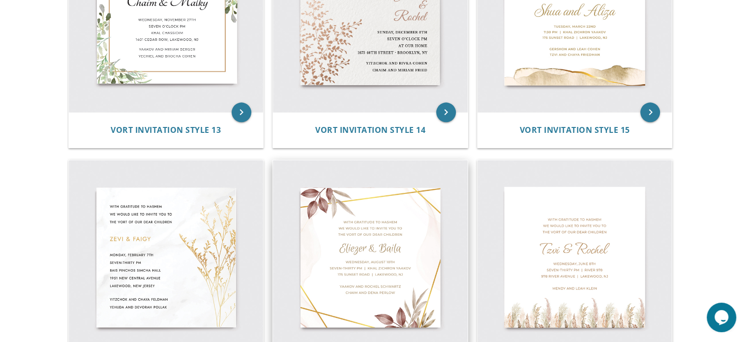
click at [403, 229] on img at bounding box center [370, 257] width 195 height 195
click at [397, 258] on img at bounding box center [370, 257] width 195 height 195
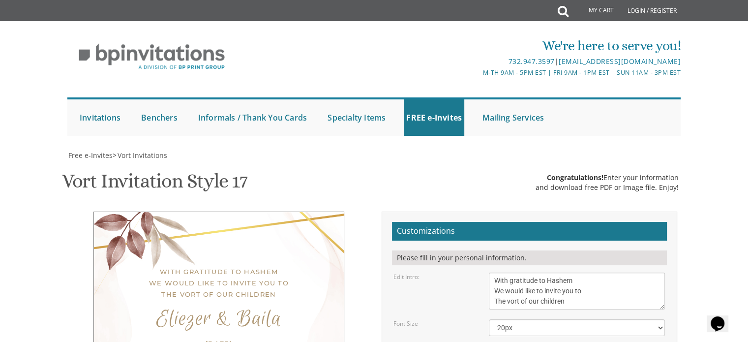
scroll to position [213, 0]
drag, startPoint x: 495, startPoint y: 208, endPoint x: 628, endPoint y: 220, distance: 133.9
paste textarea "[PERSON_NAME] & Avi [PERSON_NAME] • [PERSON_NAME] & [PERSON_NAME] & [PERSON_NAM…"
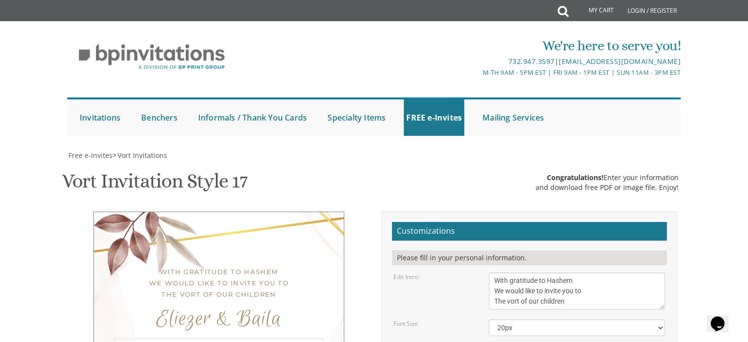
drag, startPoint x: 571, startPoint y: 211, endPoint x: 632, endPoint y: 207, distance: 62.2
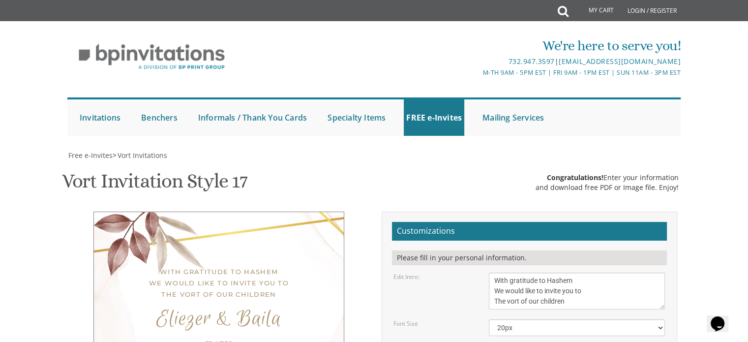
paste textarea "Ira & Shulie Feder"
drag, startPoint x: 512, startPoint y: 225, endPoint x: 565, endPoint y: 232, distance: 52.7
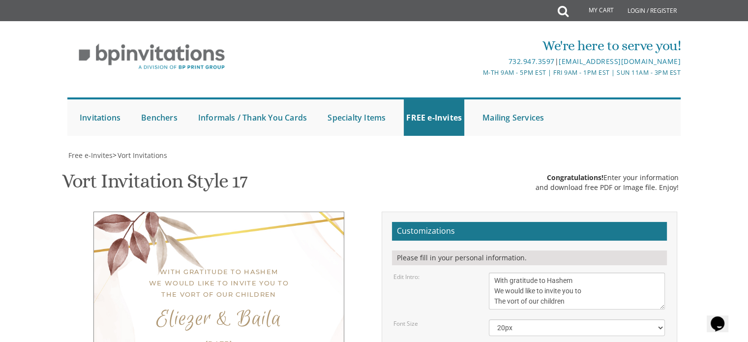
paste textarea "Ari & Shaindy Hollander"
drag, startPoint x: 663, startPoint y: 247, endPoint x: 680, endPoint y: 267, distance: 26.1
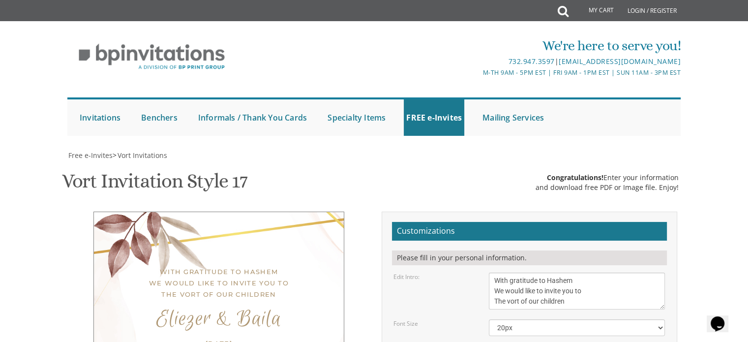
drag, startPoint x: 680, startPoint y: 266, endPoint x: 698, endPoint y: 259, distance: 19.3
type textarea "Shmuel & Avi Rottman • Ari & Shaindy Hollander Shloimie & Sara Chana Metzger • …"
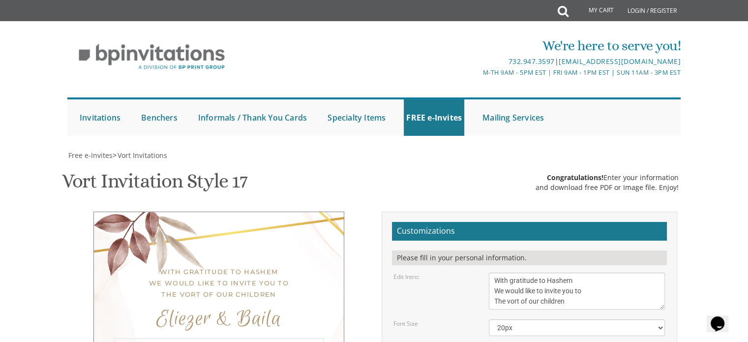
drag, startPoint x: 573, startPoint y: 179, endPoint x: 549, endPoint y: 163, distance: 28.8
drag, startPoint x: 576, startPoint y: 168, endPoint x: 485, endPoint y: 144, distance: 94.7
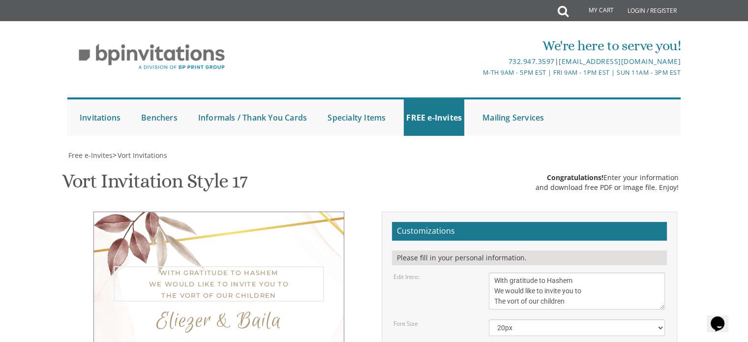
click at [485, 272] on div "With gratitude to Hashem We would like to invite you to The vort of our children" at bounding box center [577, 290] width 191 height 37
type textarea "Please join us for the Sheva Brachos of"
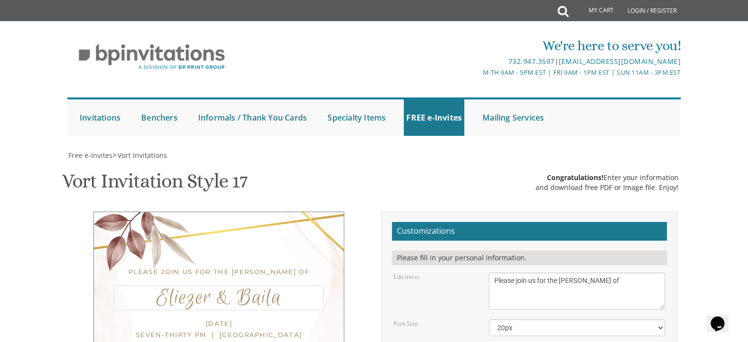
drag, startPoint x: 554, startPoint y: 216, endPoint x: 478, endPoint y: 217, distance: 75.7
paste textarea "Amrom & Raizy"
type textarea "Amrom & Raizy"
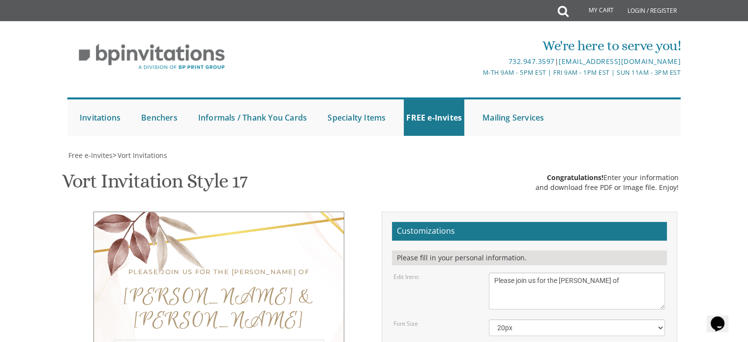
scroll to position [140, 0]
drag, startPoint x: 494, startPoint y: 239, endPoint x: 612, endPoint y: 258, distance: 119.7
paste textarea "October 22 6:30 pm • Estihana 515 Cedar Lane • Teaneck"
type textarea "Wednesday, October 22 6:30 pm • Estihana 515 Cedar Lane • Teaneck, NJ"
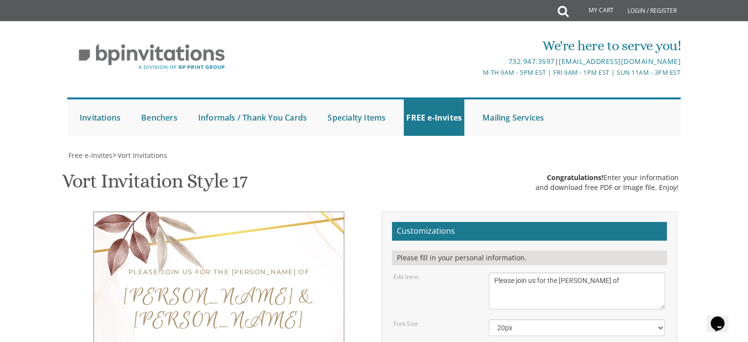
drag, startPoint x: 591, startPoint y: 308, endPoint x: 486, endPoint y: 304, distance: 104.8
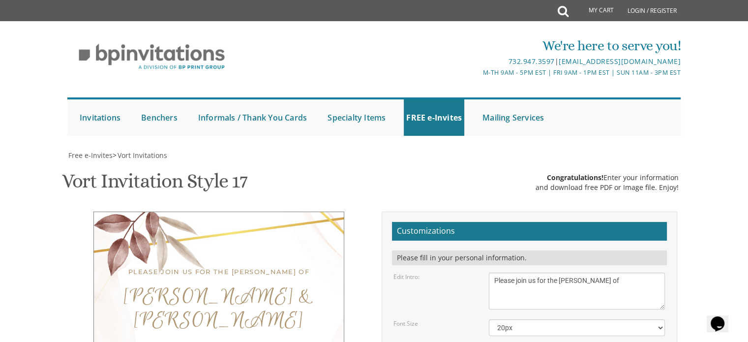
paste textarea "Shloimie & Sara Chana Metzger"
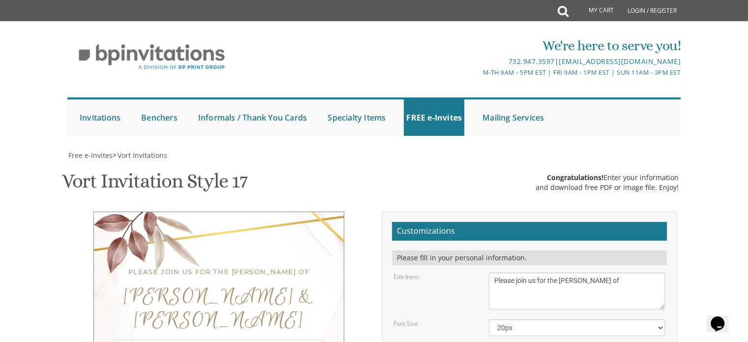
drag, startPoint x: 494, startPoint y: 297, endPoint x: 571, endPoint y: 302, distance: 76.9
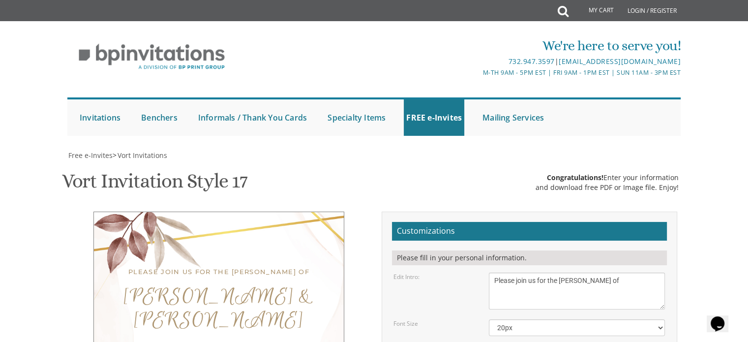
drag, startPoint x: 564, startPoint y: 306, endPoint x: 503, endPoint y: 305, distance: 61.5
paste textarea "Ira & Shulie Feder"
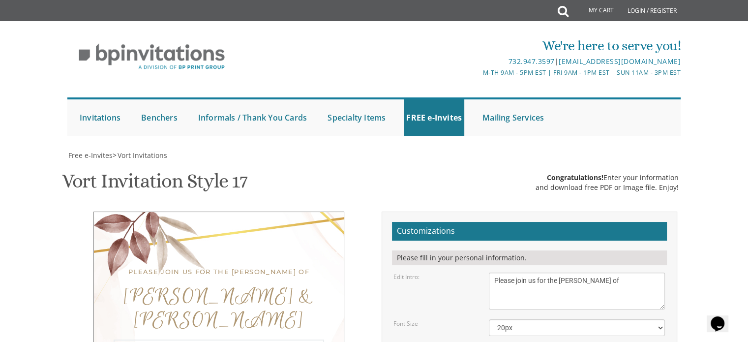
click at [536, 319] on select "20px 30px 40px 50px" at bounding box center [577, 327] width 176 height 17
click at [537, 319] on select "20px 30px 40px 50px" at bounding box center [577, 327] width 176 height 17
drag, startPoint x: 501, startPoint y: 305, endPoint x: 491, endPoint y: 303, distance: 10.1
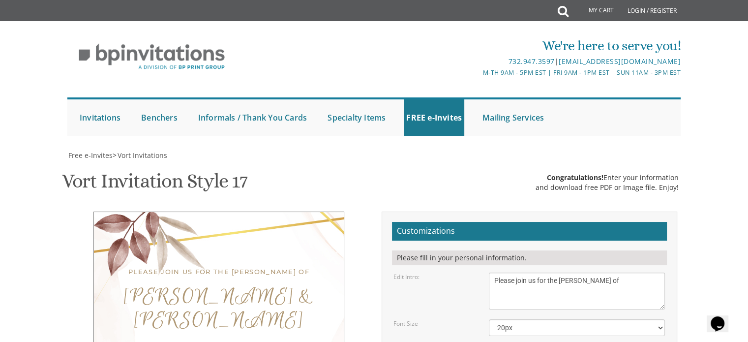
paste textarea "•"
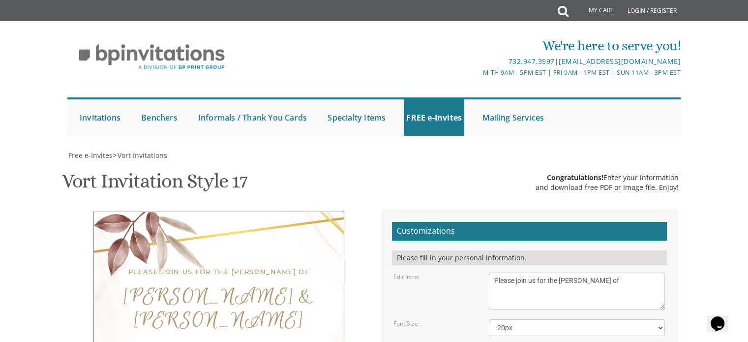
paste textarea "•"
type textarea "Shloimie & Sara Chana Metzger • Ira & Shulie Feder Shmuel & Avi Rottman • Ari &…"
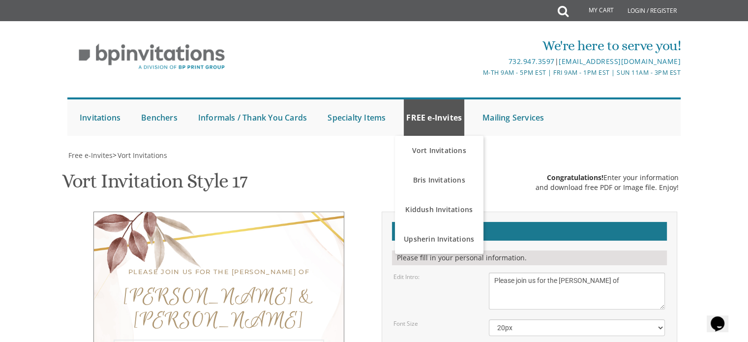
scroll to position [117, 0]
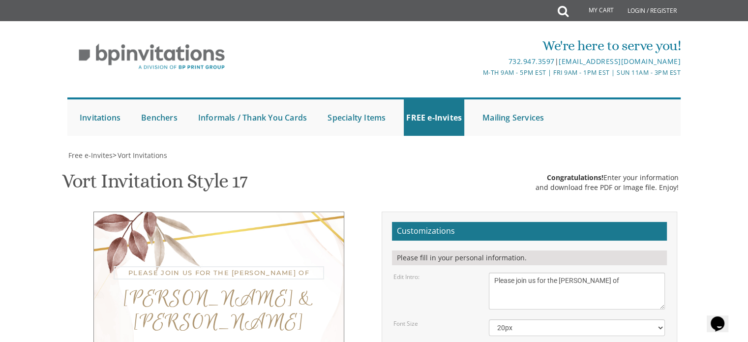
drag, startPoint x: 637, startPoint y: 171, endPoint x: 483, endPoint y: 211, distance: 159.0
drag, startPoint x: 553, startPoint y: 196, endPoint x: 493, endPoint y: 189, distance: 60.9
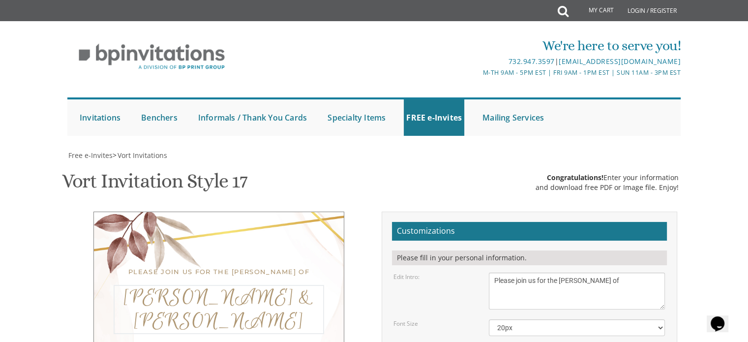
drag, startPoint x: 594, startPoint y: 238, endPoint x: 482, endPoint y: 217, distance: 113.6
drag, startPoint x: 696, startPoint y: 291, endPoint x: 724, endPoint y: 280, distance: 29.8
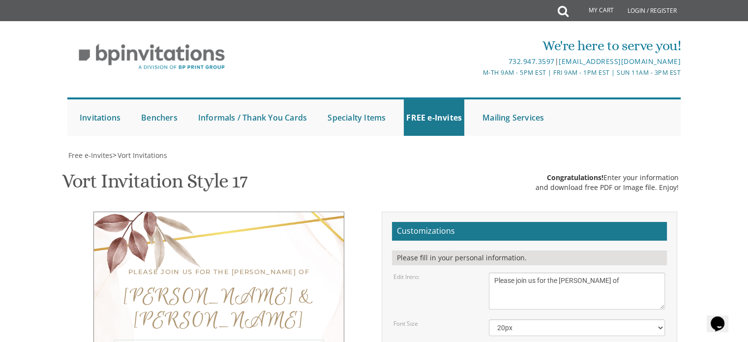
click at [631, 272] on textarea "With gratitude to Hashem We would like to invite you to The vort of our children" at bounding box center [577, 290] width 176 height 37
click at [665, 272] on div "With gratitude to Hashem We would like to invite you to The vort of our children" at bounding box center [577, 290] width 191 height 37
drag, startPoint x: 661, startPoint y: 143, endPoint x: 713, endPoint y: 127, distance: 54.1
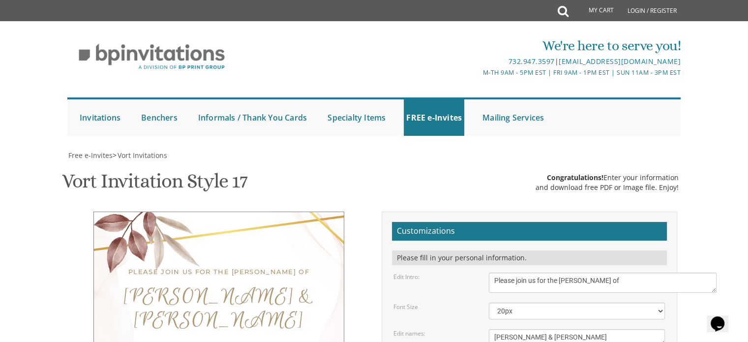
click at [713, 272] on textarea "With gratitude to Hashem We would like to invite you to The vort of our children" at bounding box center [603, 282] width 228 height 20
drag, startPoint x: 662, startPoint y: 226, endPoint x: 708, endPoint y: 219, distance: 46.8
click at [661, 329] on textarea "Eliezer & Baila" at bounding box center [577, 337] width 176 height 16
click at [660, 302] on select "20px 30px 40px 50px" at bounding box center [577, 310] width 176 height 17
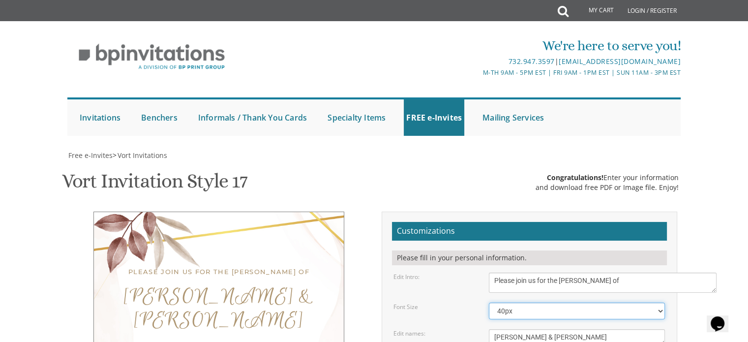
click at [489, 302] on select "20px 30px 40px 50px" at bounding box center [577, 310] width 176 height 17
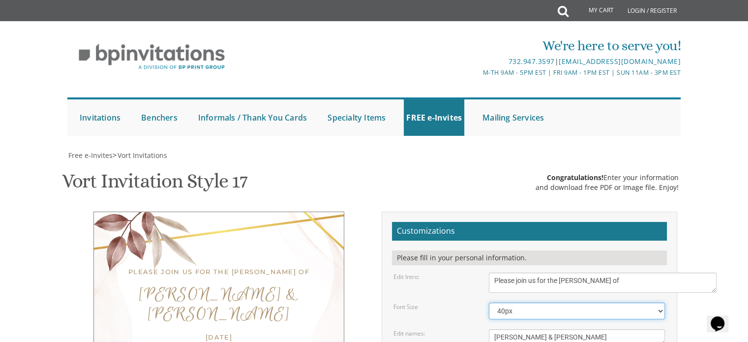
click at [618, 302] on select "20px 30px 40px 50px" at bounding box center [577, 310] width 176 height 17
select select "50px"
click at [489, 302] on select "20px 30px 40px 50px" at bounding box center [577, 310] width 176 height 17
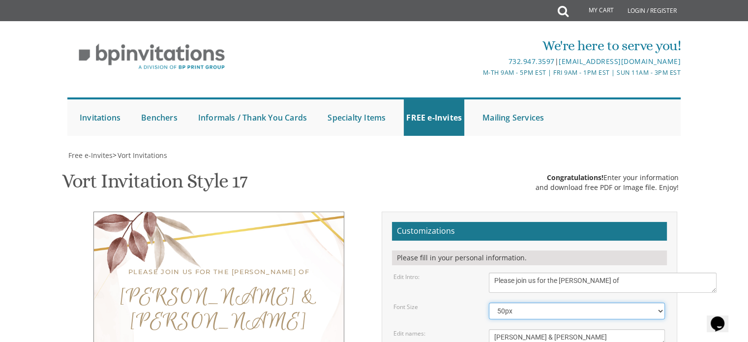
drag, startPoint x: 724, startPoint y: 258, endPoint x: 755, endPoint y: 247, distance: 32.7
click at [748, 247] on html "My Cart Total: View Cart Item(s) Submit My Cart Total: View Cart Item(s) Login …" at bounding box center [374, 171] width 748 height 342
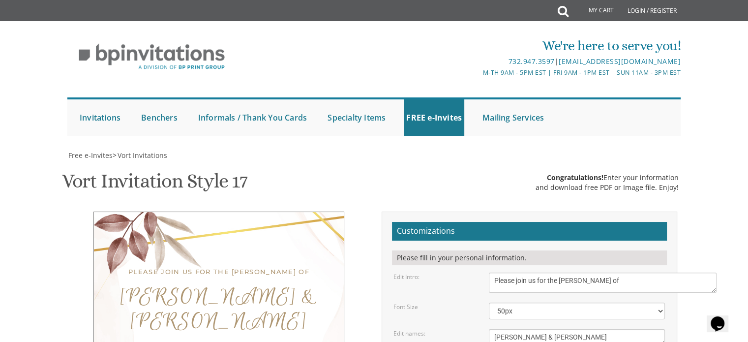
drag, startPoint x: 493, startPoint y: 274, endPoint x: 658, endPoint y: 279, distance: 164.3
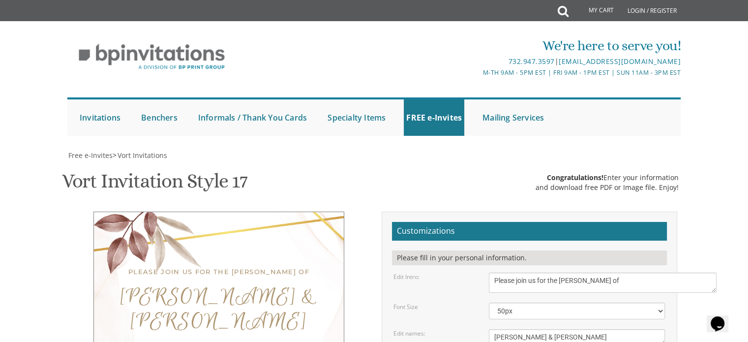
paste textarea "Shmuel & Avi Rottman • Ari & Shaindy Hollander"
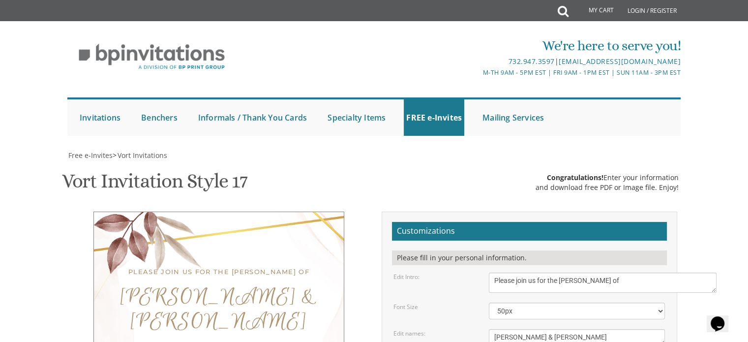
scroll to position [23, 0]
paste textarea "Shmuel & Avi Rottman • Ari & Shaindy Hollander"
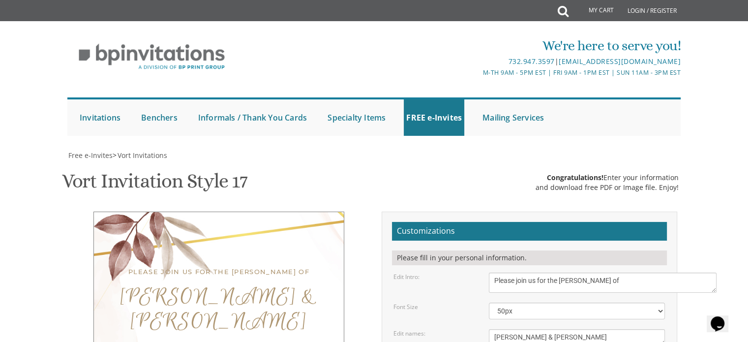
drag, startPoint x: 651, startPoint y: 217, endPoint x: 609, endPoint y: 232, distance: 44.2
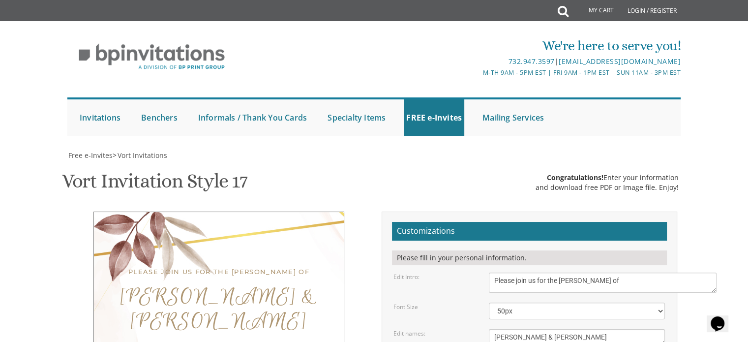
drag, startPoint x: 494, startPoint y: 225, endPoint x: 658, endPoint y: 226, distance: 163.8
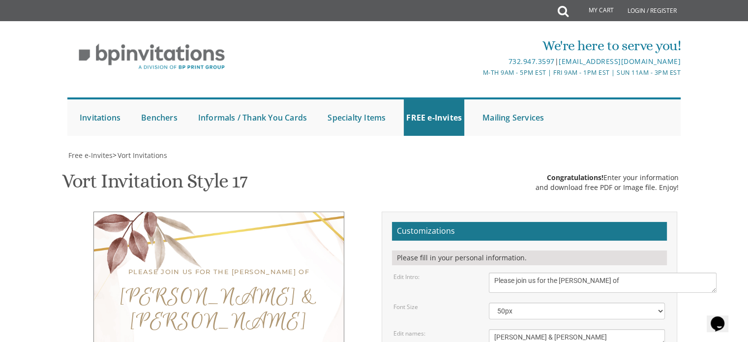
paste textarea "RSVP 917-496-3564 (TEXT OR WHATSAPP)"
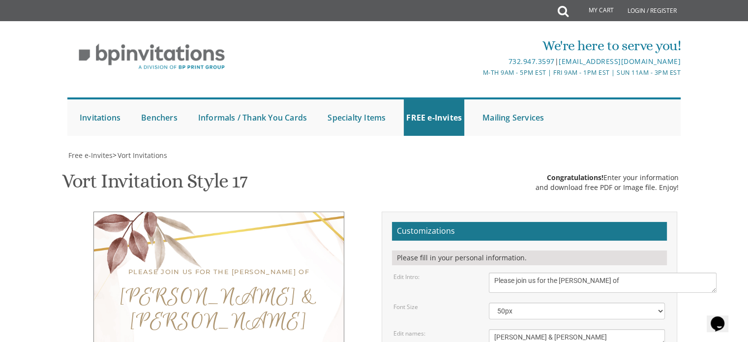
type textarea "Shloimie & Sara Chana Metzger Shmuel & Avi Rottman Ira & Shuli Feder Ari & Shai…"
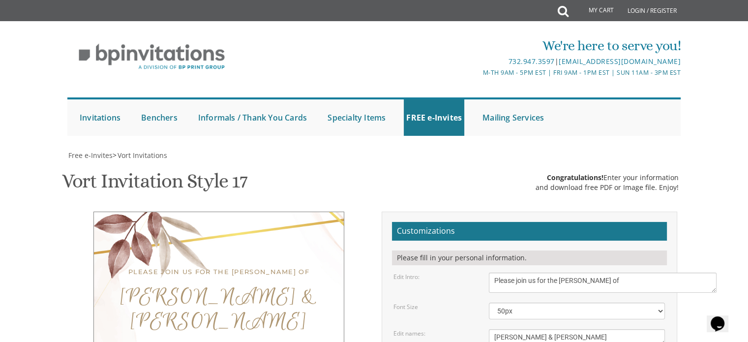
scroll to position [196, 0]
type input "Bffgott@gmail.com"
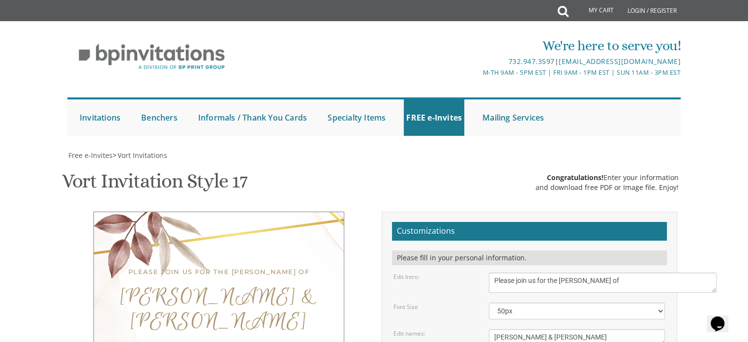
click at [531, 302] on select "20px 30px 40px 50px" at bounding box center [577, 310] width 176 height 17
click at [535, 302] on select "20px 30px 40px 50px" at bounding box center [577, 310] width 176 height 17
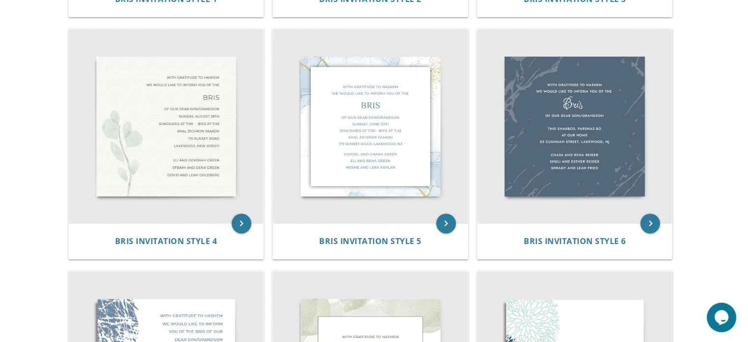
scroll to position [430, 0]
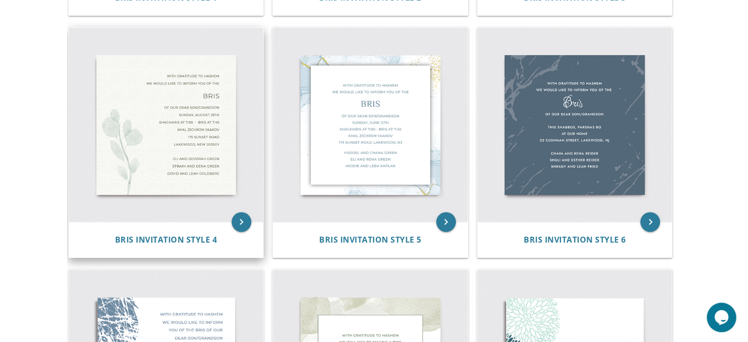
click at [193, 107] on img at bounding box center [166, 125] width 195 height 195
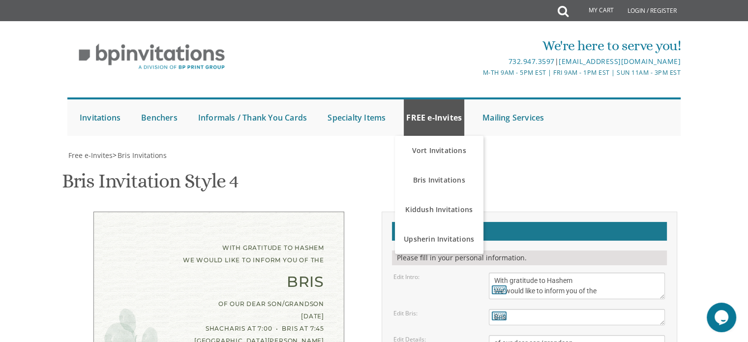
scroll to position [197, 0]
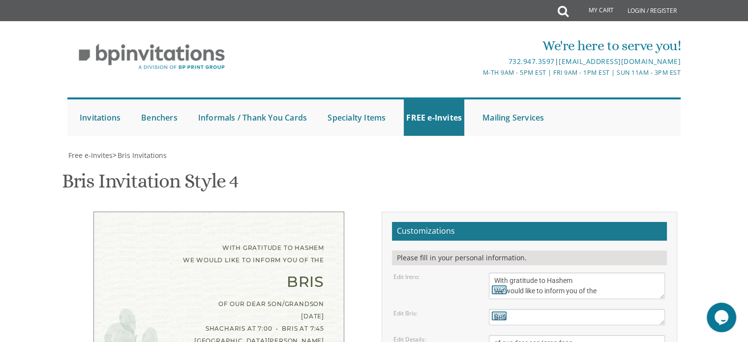
drag, startPoint x: 575, startPoint y: 241, endPoint x: 492, endPoint y: 220, distance: 85.9
paste textarea "[PERSON_NAME] & Avi [PERSON_NAME] • [PERSON_NAME] & [PERSON_NAME] & [PERSON_NAM…"
drag, startPoint x: 265, startPoint y: 205, endPoint x: 133, endPoint y: 206, distance: 131.8
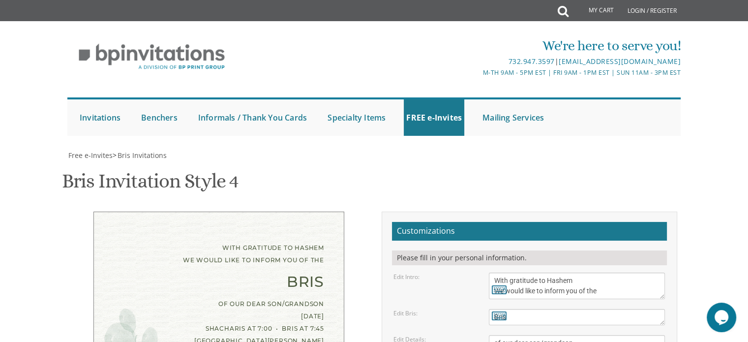
drag, startPoint x: 496, startPoint y: 232, endPoint x: 590, endPoint y: 238, distance: 94.1
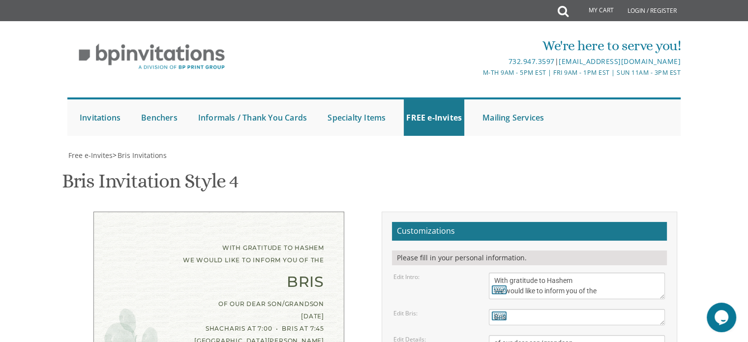
drag, startPoint x: 592, startPoint y: 236, endPoint x: 493, endPoint y: 237, distance: 98.9
type textarea "Shmuel & Avi Rottman • Ira & Shulie Feder • Ari & Shaindy Hollander"
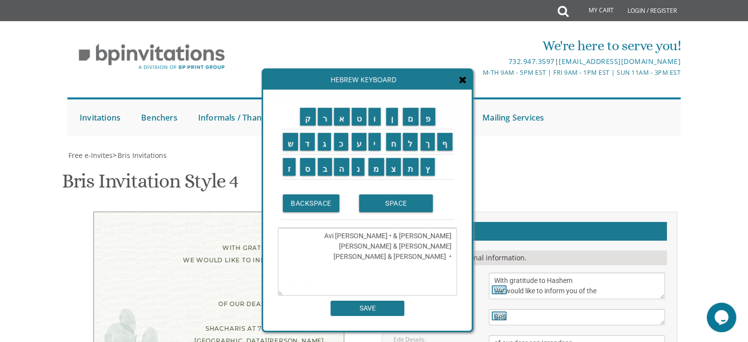
paste textarea "Shloimie & Sara Chana Metzger"
click at [466, 76] on icon at bounding box center [463, 80] width 8 height 10
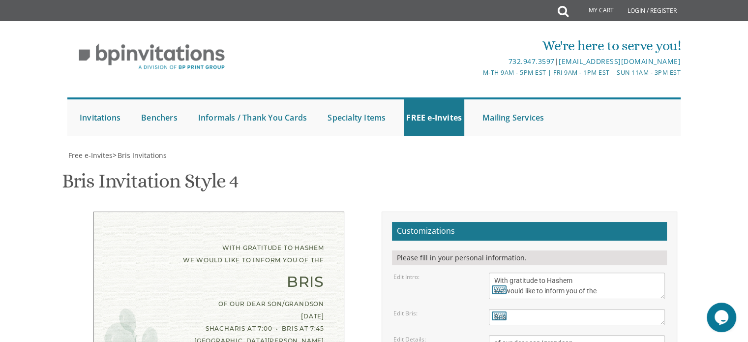
paste textarea "•"
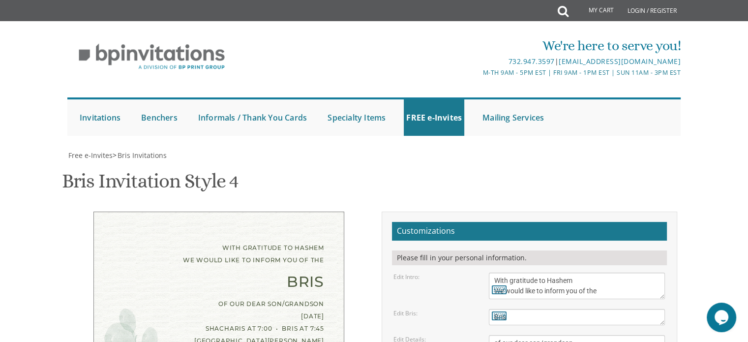
type textarea "Shloimie & Sara Chana Metzger • Shmuel & Avi Rottman Ira & Shulie Feder • Ari &…"
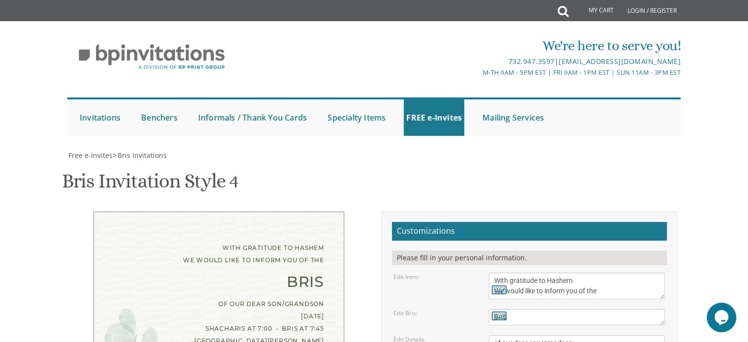
type textarea "Shloimie & Sara Chana Metzger • Shmuel & Avi Rottman Ira & Shulie Feder • Ari &…"
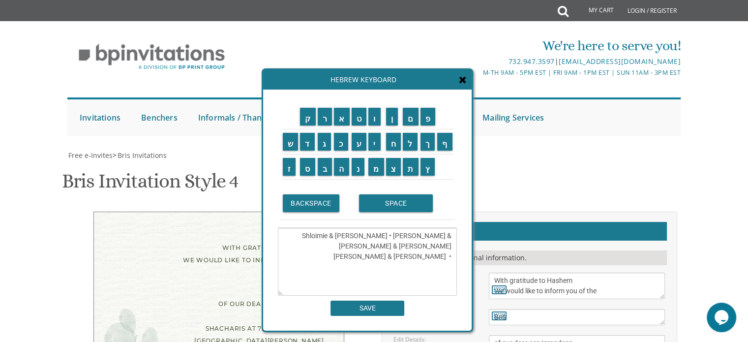
click at [459, 86] on div "Hebrew Keyboard" at bounding box center [367, 80] width 209 height 20
click at [464, 86] on div "Hebrew Keyboard" at bounding box center [367, 80] width 209 height 20
drag, startPoint x: 596, startPoint y: 242, endPoint x: 483, endPoint y: 250, distance: 113.4
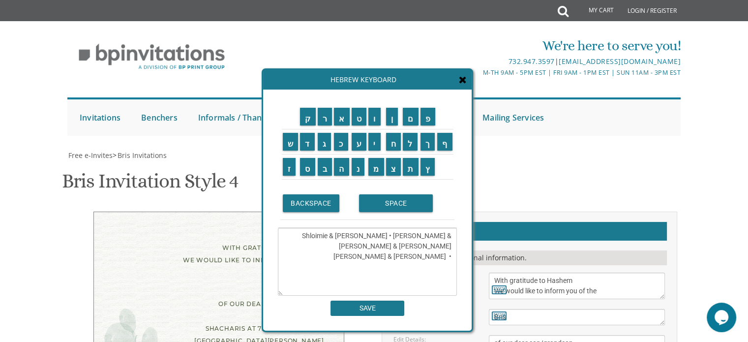
paste textarea "• Ari & Shaindy Hollander"
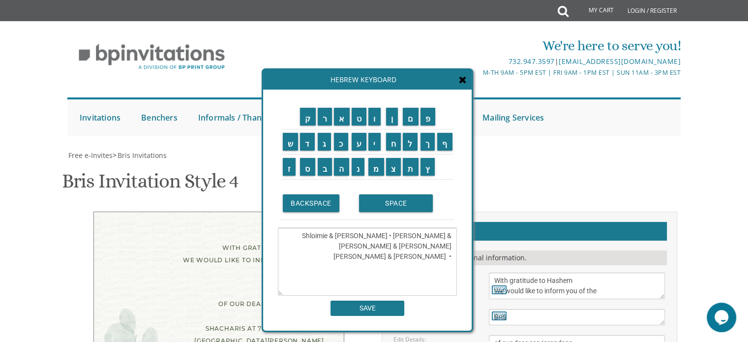
click at [460, 80] on icon at bounding box center [463, 80] width 8 height 10
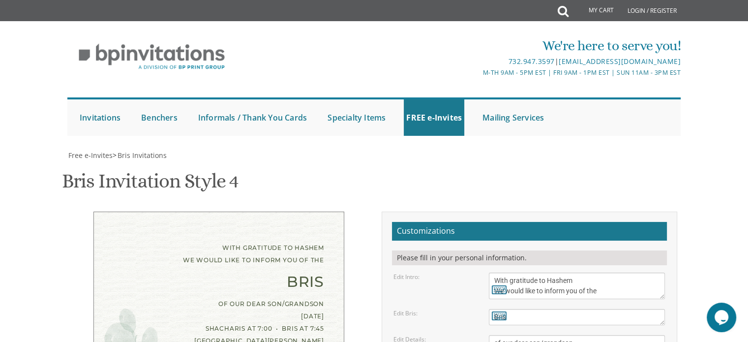
scroll to position [10, 0]
drag, startPoint x: 550, startPoint y: 242, endPoint x: 486, endPoint y: 234, distance: 64.9
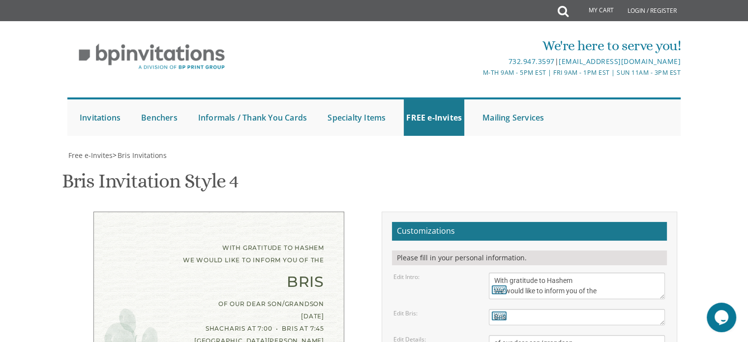
scroll to position [0, 0]
paste textarea "Ira & Shulie Feder"
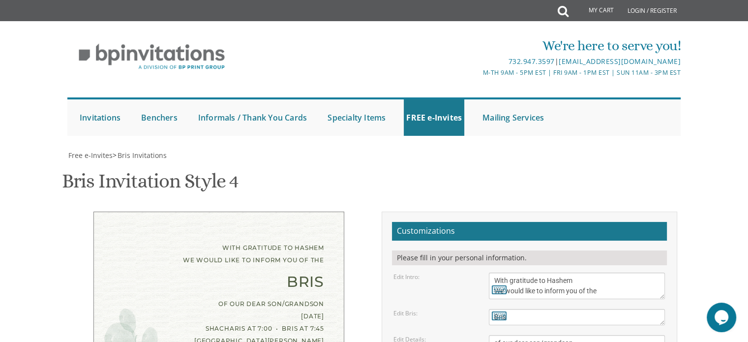
scroll to position [10, 0]
drag, startPoint x: 576, startPoint y: 296, endPoint x: 479, endPoint y: 283, distance: 98.7
paste textarea "• Ari & Shaindy Hollander"
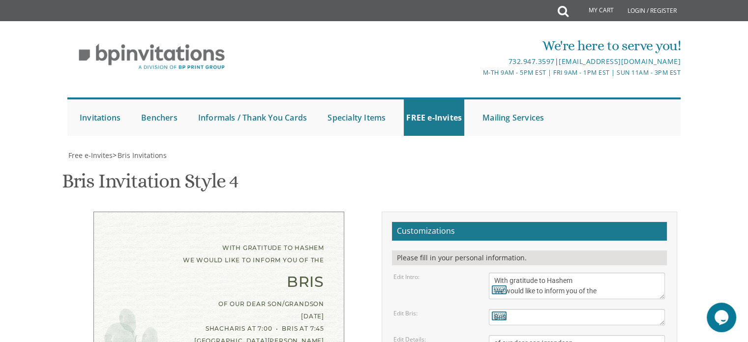
type textarea "Shloimie & Sara Chana Metzger • Ira & Shulie Feder Shmuel & Avi Rottman • Ari &…"
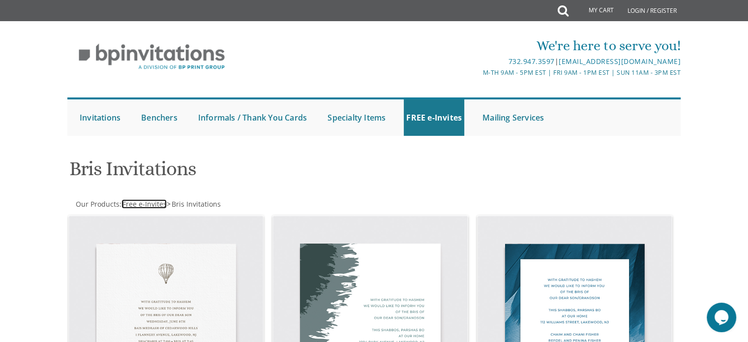
click at [149, 205] on span "Free e-Invites" at bounding box center [144, 203] width 44 height 9
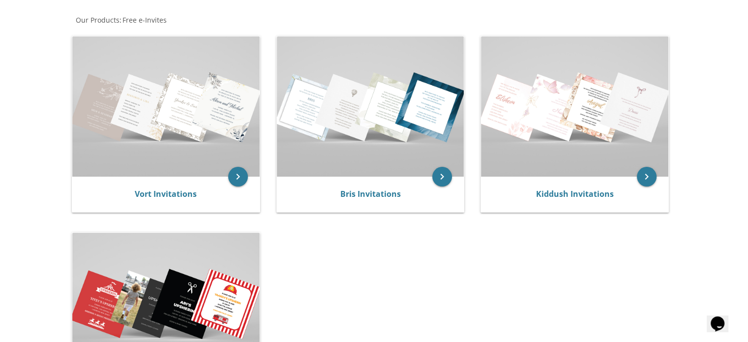
scroll to position [181, 0]
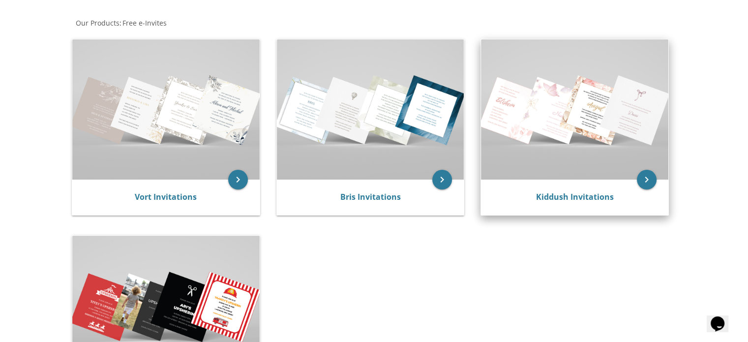
click at [590, 147] on img at bounding box center [574, 109] width 187 height 140
click at [645, 182] on icon "keyboard_arrow_right" at bounding box center [647, 180] width 20 height 20
click at [647, 181] on icon "keyboard_arrow_right" at bounding box center [647, 180] width 20 height 20
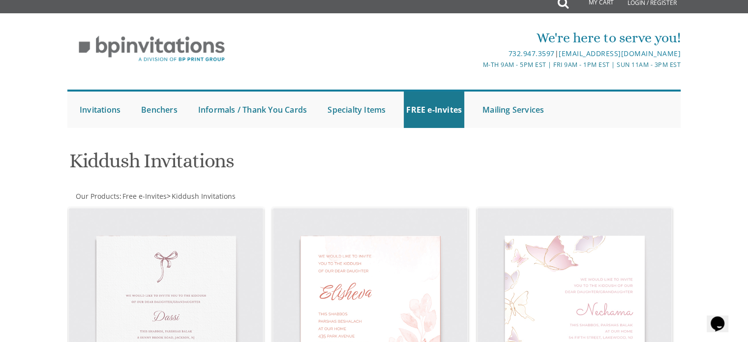
scroll to position [1, 0]
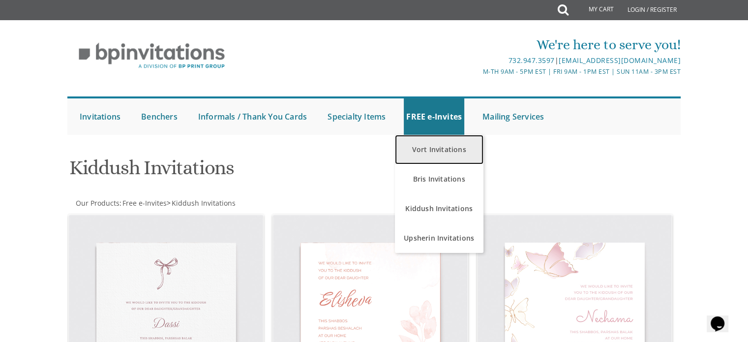
click at [434, 151] on link "Vort Invitations" at bounding box center [439, 150] width 89 height 30
click at [435, 150] on link "Vort Invitations" at bounding box center [439, 150] width 89 height 30
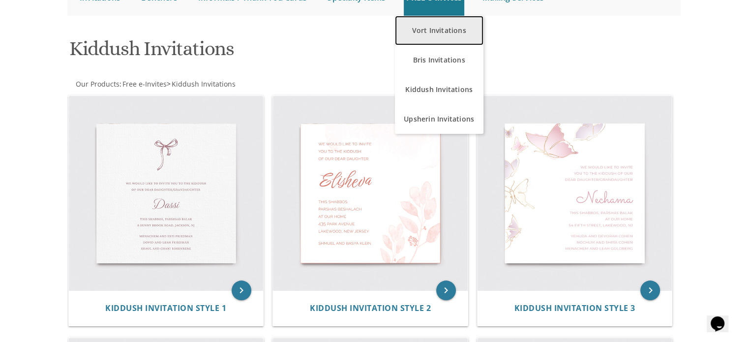
scroll to position [120, 0]
click at [452, 29] on link "Vort Invitations" at bounding box center [439, 31] width 89 height 30
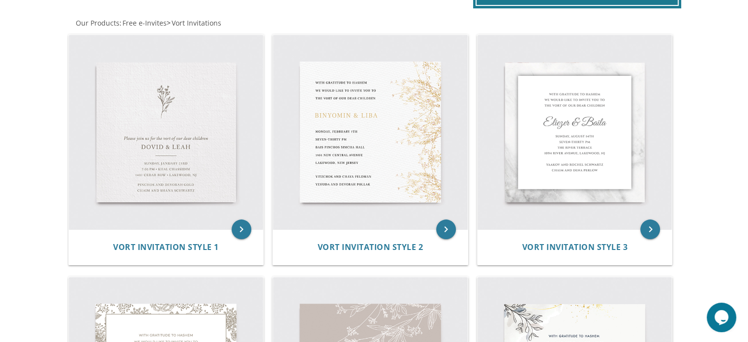
scroll to position [191, 0]
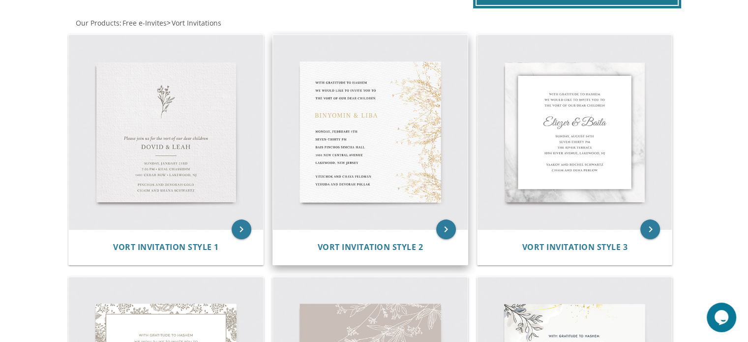
click at [414, 137] on img at bounding box center [370, 132] width 195 height 195
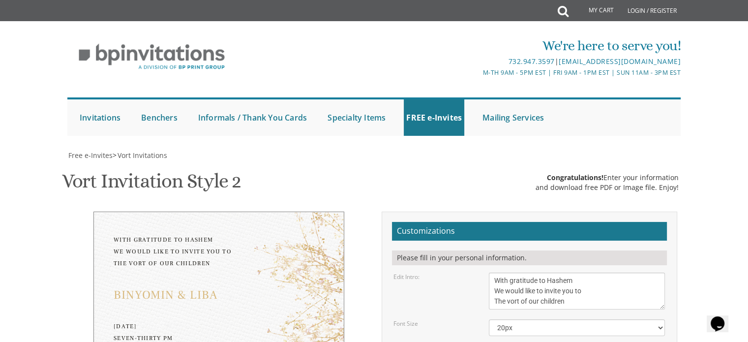
drag, startPoint x: 601, startPoint y: 178, endPoint x: 486, endPoint y: 171, distance: 114.8
paste textarea "[PERSON_NAME] & Avi [PERSON_NAME] • [PERSON_NAME] & [PERSON_NAME] & [PERSON_NAM…"
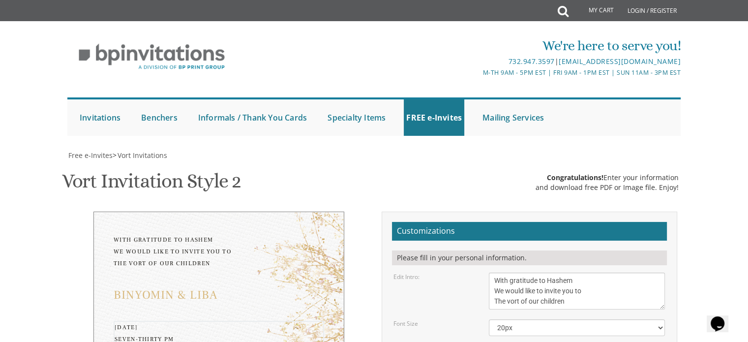
scroll to position [0, 0]
drag, startPoint x: 660, startPoint y: 221, endPoint x: 681, endPoint y: 228, distance: 22.1
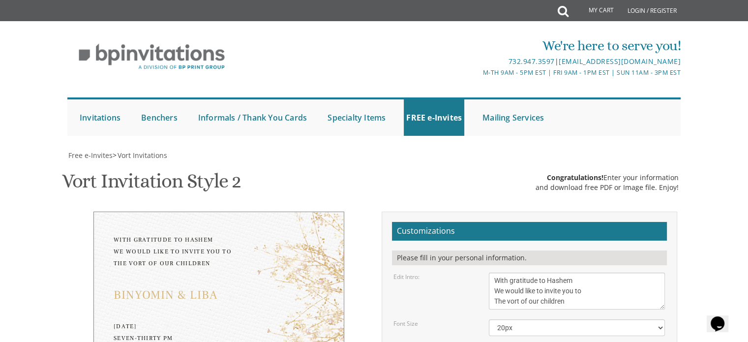
drag, startPoint x: 589, startPoint y: 216, endPoint x: 556, endPoint y: 227, distance: 34.7
drag, startPoint x: 591, startPoint y: 218, endPoint x: 486, endPoint y: 227, distance: 105.6
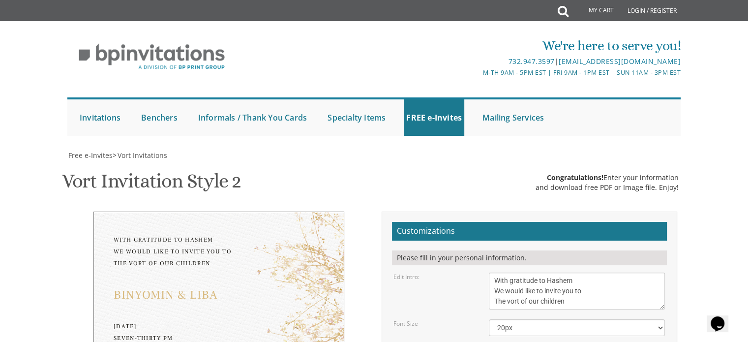
paste textarea "Shloimie & [PERSON_NAME]"
paste textarea "•"
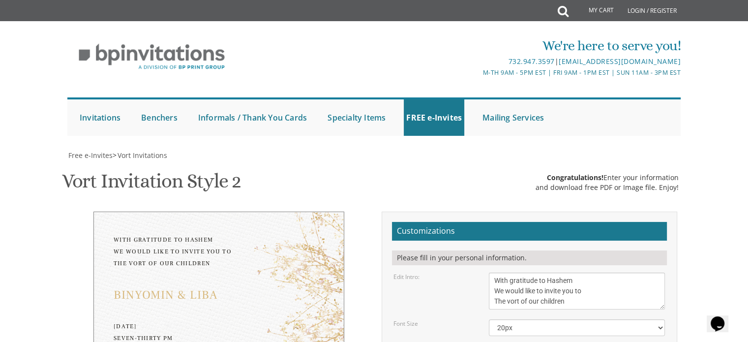
type textarea "Shloimie & [PERSON_NAME] • [PERSON_NAME] & [PERSON_NAME] & [PERSON_NAME]• [PERS…"
drag, startPoint x: 581, startPoint y: 118, endPoint x: 485, endPoint y: 97, distance: 98.1
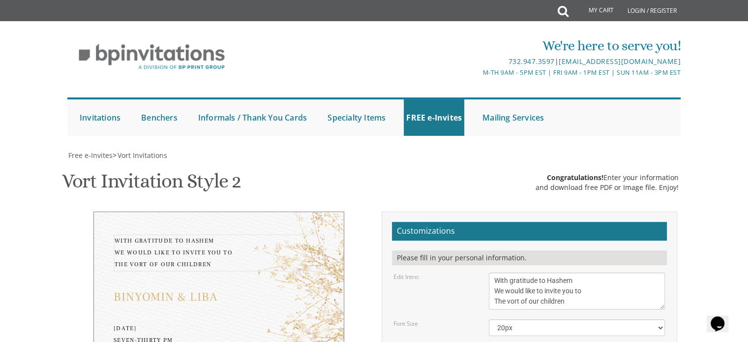
click at [485, 272] on div "With gratitude to Hashem We would like to invite you to The vort of our children" at bounding box center [577, 290] width 191 height 37
paste textarea "Please join us for the [PERSON_NAME] of"
type textarea "Please join us for the [PERSON_NAME] of"
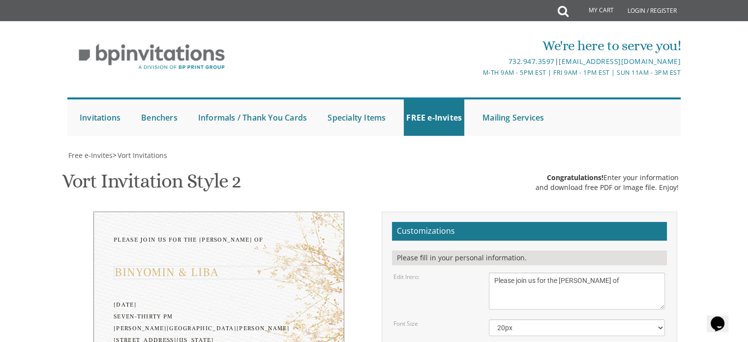
drag, startPoint x: 557, startPoint y: 172, endPoint x: 480, endPoint y: 165, distance: 77.0
paste textarea "[PERSON_NAME] & [PERSON_NAME]"
type textarea "[PERSON_NAME] & [PERSON_NAME]"
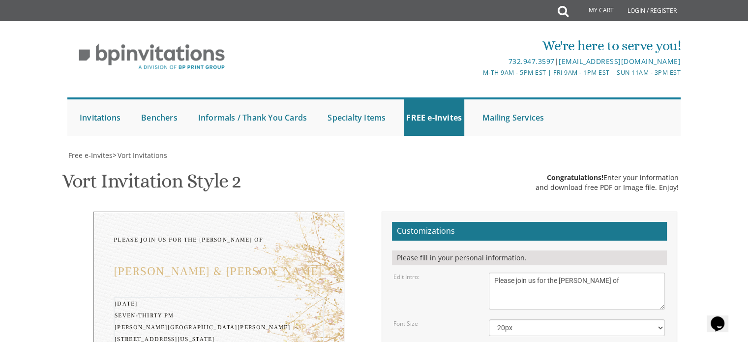
drag, startPoint x: 572, startPoint y: 241, endPoint x: 490, endPoint y: 197, distance: 93.7
paste textarea "[DATE] 6:30 pm • Estihana [STREET_ADDRESS] • [GEOGRAPHIC_DATA], [GEOGRAPHIC_DAT…"
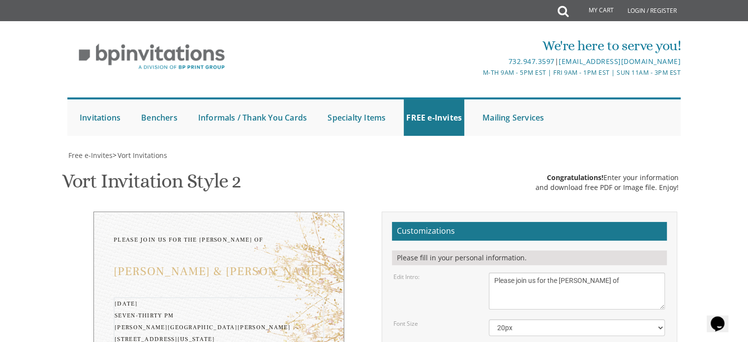
type textarea "[DATE] 6:30 pm • Estihana [STREET_ADDRESS] • [GEOGRAPHIC_DATA], [GEOGRAPHIC_DAT…"
click at [561, 272] on textarea "With gratitude to Hashem We would like to invite you to The vort of our children" at bounding box center [577, 290] width 176 height 37
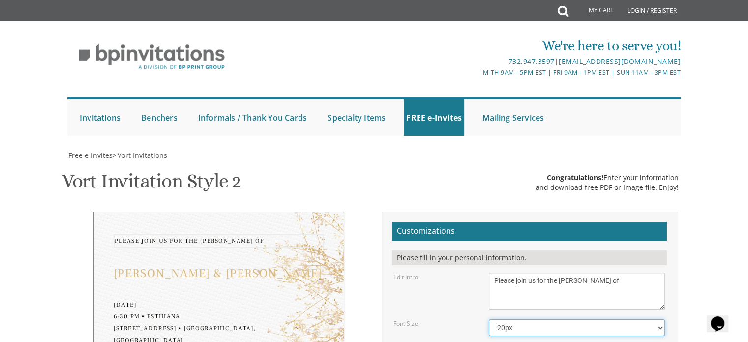
click at [545, 319] on select "20px 30px 40px 50px" at bounding box center [577, 327] width 176 height 17
click at [489, 319] on select "20px 30px 40px 50px" at bounding box center [577, 327] width 176 height 17
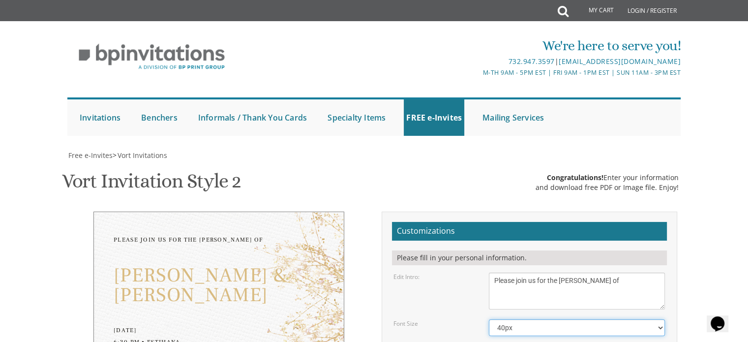
click at [519, 319] on select "20px 30px 40px 50px" at bounding box center [577, 327] width 176 height 17
click at [489, 319] on select "20px 30px 40px 50px" at bounding box center [577, 327] width 176 height 17
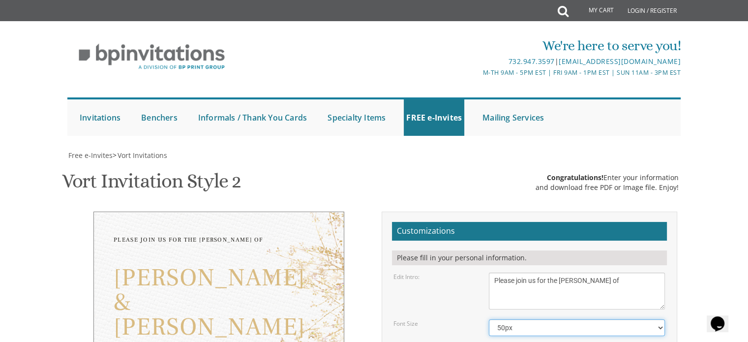
click at [515, 319] on select "20px 30px 40px 50px" at bounding box center [577, 327] width 176 height 17
select select "40px"
click at [489, 319] on select "20px 30px 40px 50px" at bounding box center [577, 327] width 176 height 17
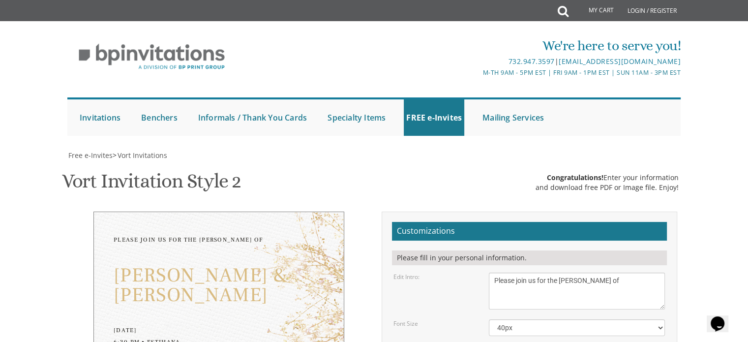
type textarea "Shloimie & [PERSON_NAME] • [PERSON_NAME] & [PERSON_NAME] & [PERSON_NAME]• [PERS…"
click at [534, 272] on textarea "With gratitude to Hashem We would like to invite you to The vort of our children" at bounding box center [577, 290] width 176 height 37
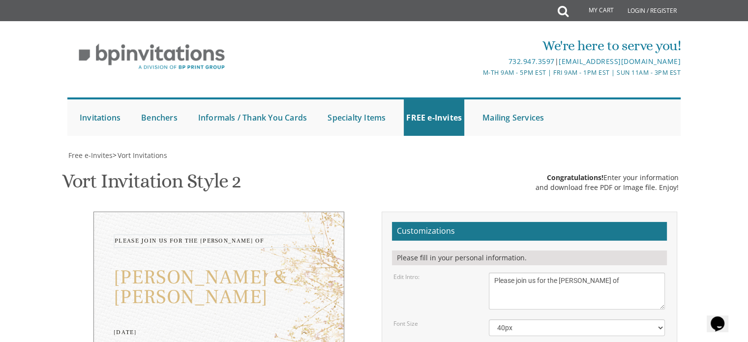
scroll to position [122, 0]
click at [548, 272] on textarea "With gratitude to Hashem We would like to invite you to The vort of our children" at bounding box center [577, 290] width 176 height 37
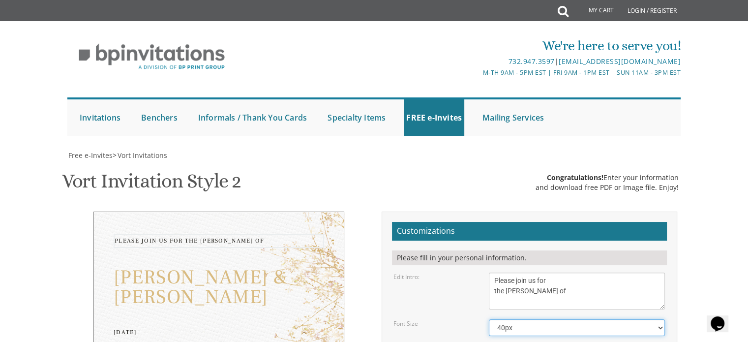
click at [533, 319] on select "20px 30px 40px 50px" at bounding box center [577, 327] width 176 height 17
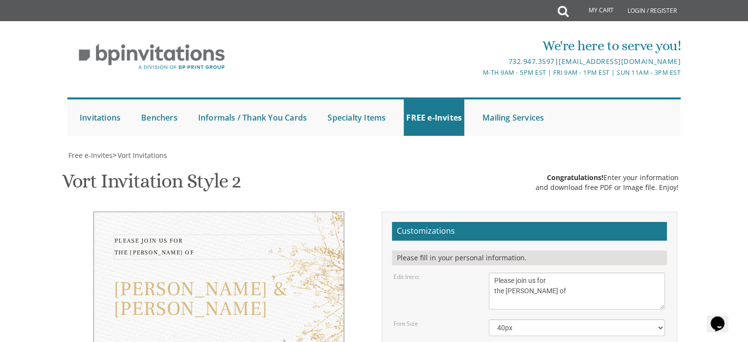
click at [494, 272] on textarea "With gratitude to Hashem We would like to invite you to The vort of our children" at bounding box center [577, 290] width 176 height 37
click at [563, 272] on textarea "With gratitude to Hashem We would like to invite you to The vort of our children" at bounding box center [577, 290] width 176 height 37
click at [559, 272] on textarea "With gratitude to Hashem We would like to invite you to The vort of our children" at bounding box center [577, 290] width 176 height 37
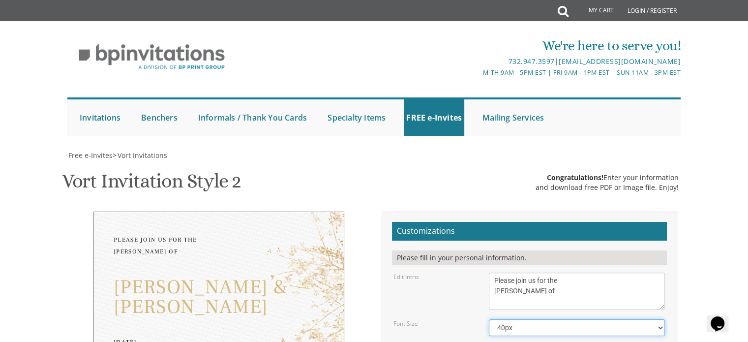
click at [545, 319] on select "20px 30px 40px 50px" at bounding box center [577, 327] width 176 height 17
click at [494, 272] on textarea "With gratitude to Hashem We would like to invite you to The vort of our children" at bounding box center [577, 290] width 176 height 37
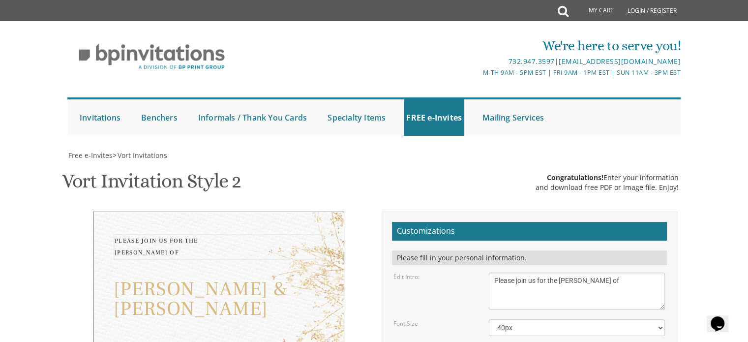
type textarea "Please join us for the [PERSON_NAME] of"
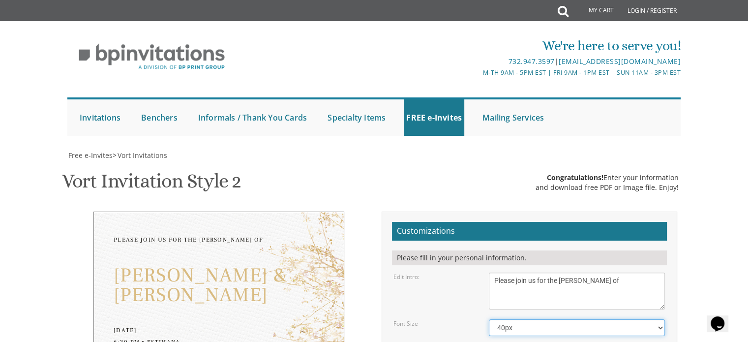
click at [531, 319] on select "20px 30px 40px 50px" at bounding box center [577, 327] width 176 height 17
click at [534, 272] on textarea "With gratitude to Hashem We would like to invite you to The vort of our children" at bounding box center [577, 290] width 176 height 37
drag, startPoint x: 662, startPoint y: 305, endPoint x: 642, endPoint y: 283, distance: 29.2
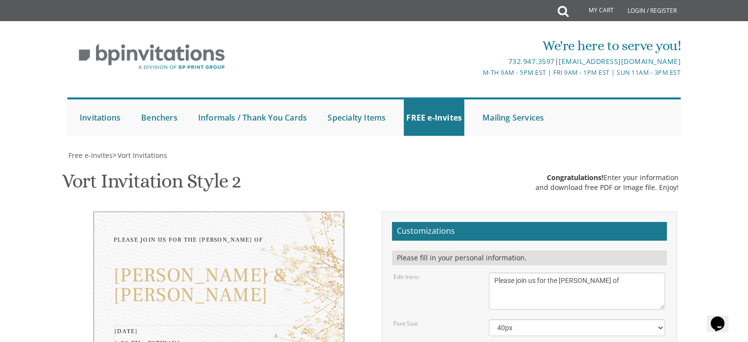
click at [582, 319] on select "20px 30px 40px 50px" at bounding box center [577, 327] width 176 height 17
drag, startPoint x: 663, startPoint y: 182, endPoint x: 647, endPoint y: 174, distance: 18.1
click at [647, 272] on textarea "With gratitude to Hashem We would like to invite you to The vort of our children" at bounding box center [569, 286] width 161 height 28
click at [596, 336] on textarea "Binyomin & Liba" at bounding box center [577, 344] width 176 height 16
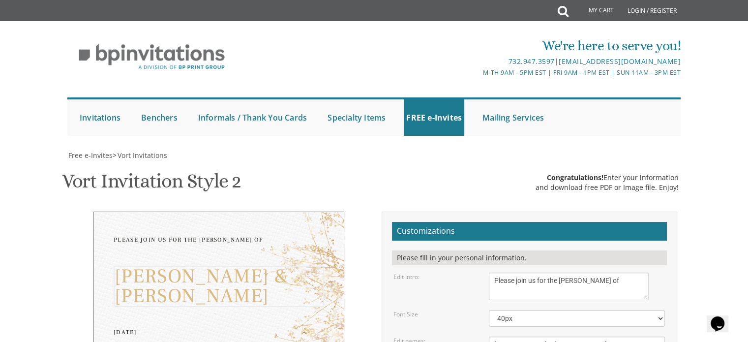
drag, startPoint x: 662, startPoint y: 227, endPoint x: 653, endPoint y: 223, distance: 9.2
click at [653, 336] on textarea "Binyomin & Liba" at bounding box center [572, 342] width 167 height 12
click at [624, 310] on select "20px 30px 40px 50px" at bounding box center [577, 318] width 176 height 17
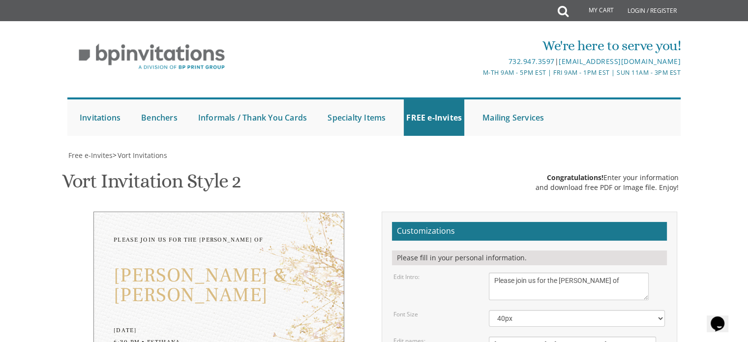
drag, startPoint x: 683, startPoint y: 232, endPoint x: 683, endPoint y: 246, distance: 14.3
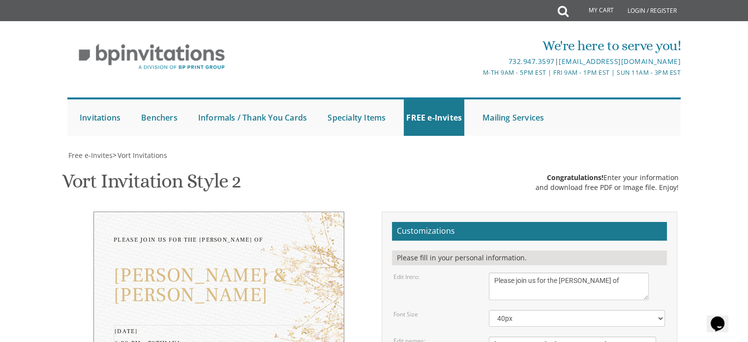
scroll to position [217, 0]
type input "[EMAIL_ADDRESS][DOMAIN_NAME]"
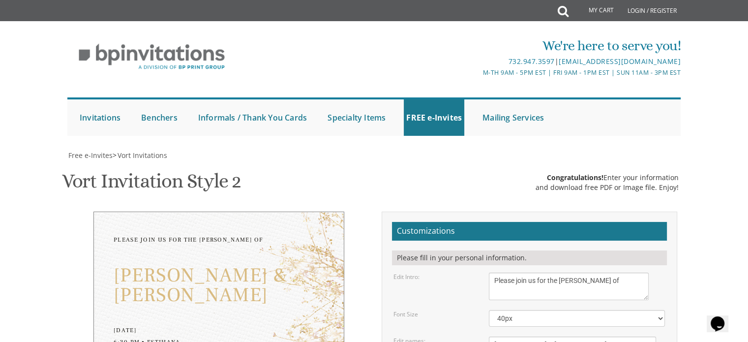
drag, startPoint x: 496, startPoint y: 201, endPoint x: 631, endPoint y: 200, distance: 135.3
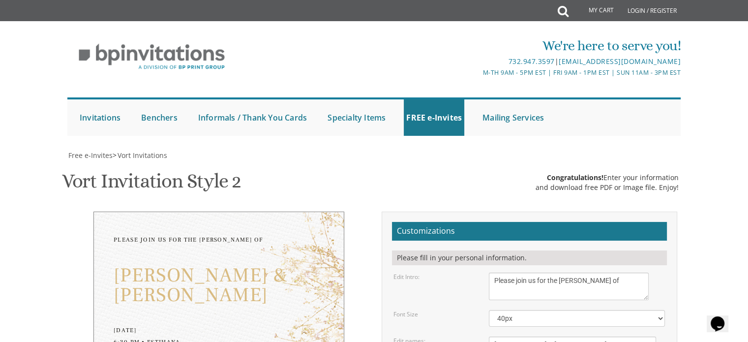
type textarea "Shloimie & [PERSON_NAME] • [PERSON_NAME] & [PERSON_NAME] & [PERSON_NAME] • [PER…"
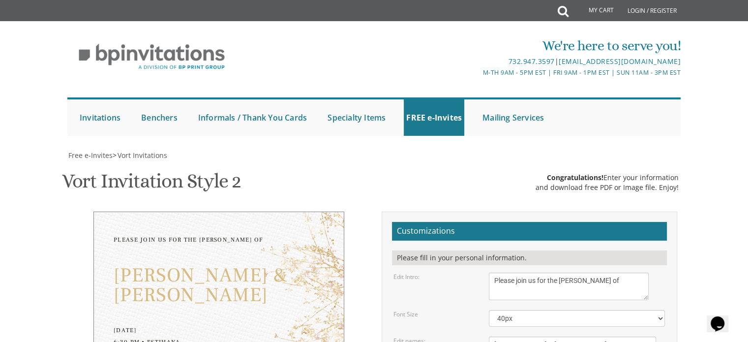
drag, startPoint x: 625, startPoint y: 61, endPoint x: 480, endPoint y: 61, distance: 145.6
drag, startPoint x: 629, startPoint y: 105, endPoint x: 469, endPoint y: 74, distance: 162.8
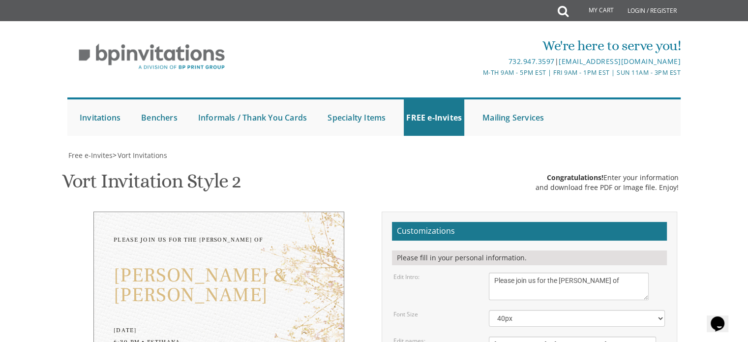
drag, startPoint x: 593, startPoint y: 46, endPoint x: 489, endPoint y: 25, distance: 105.4
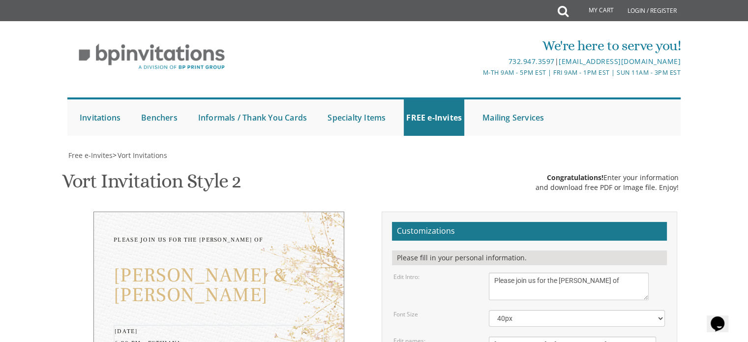
drag, startPoint x: 617, startPoint y: 67, endPoint x: 492, endPoint y: 90, distance: 127.4
drag, startPoint x: 550, startPoint y: 131, endPoint x: 485, endPoint y: 129, distance: 65.5
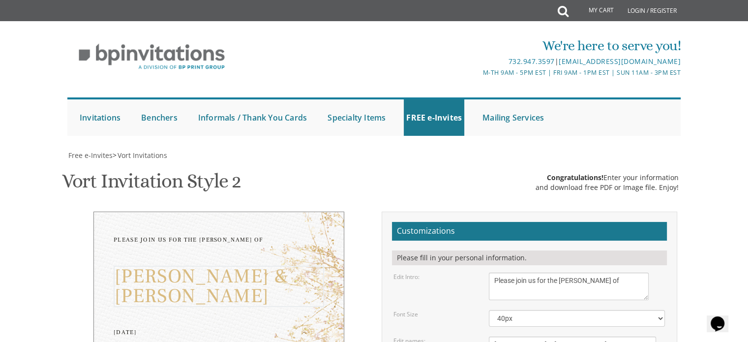
click at [485, 336] on div "Binyomin & Liba" at bounding box center [577, 342] width 191 height 12
click at [549, 272] on textarea "With gratitude to Hashem We would like to invite you to The vort of our children" at bounding box center [569, 286] width 160 height 28
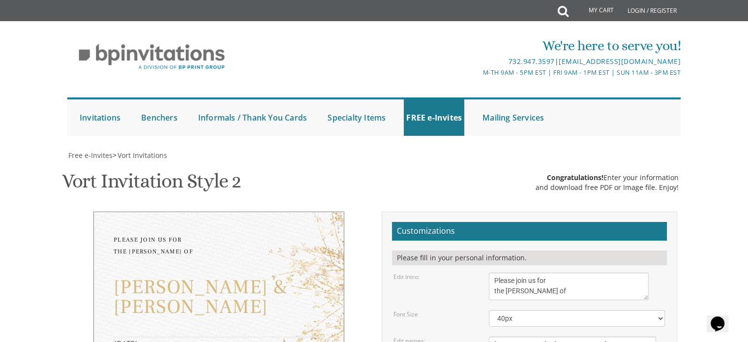
click at [495, 272] on textarea "With gratitude to Hashem We would like to invite you to The vort of our children" at bounding box center [569, 286] width 160 height 28
type textarea "Please join us for the [PERSON_NAME] of"
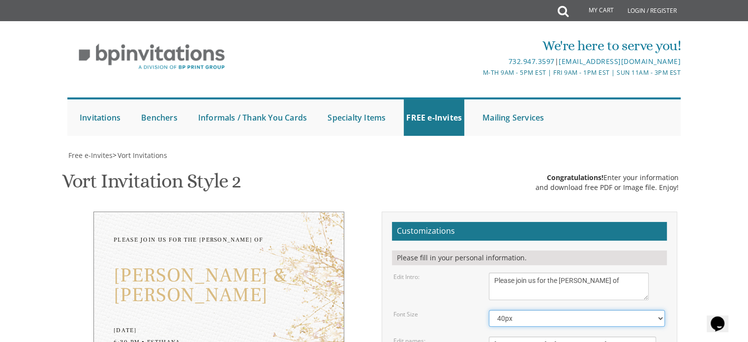
click at [553, 310] on select "20px 30px 40px 50px" at bounding box center [577, 318] width 176 height 17
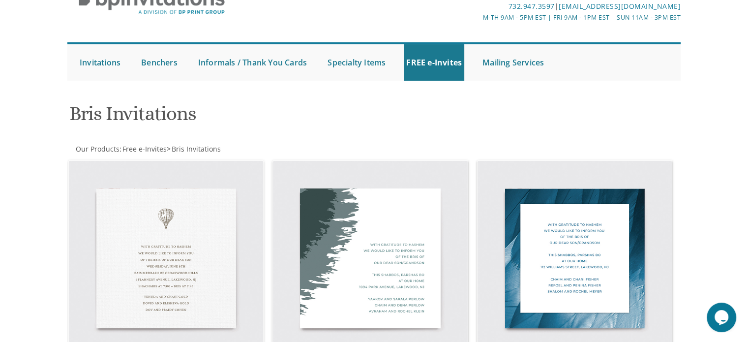
scroll to position [21, 0]
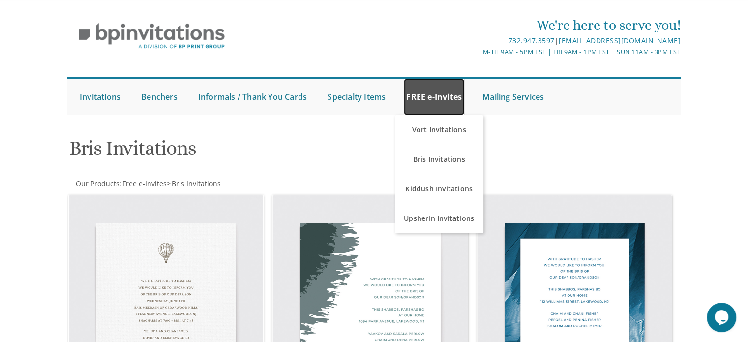
click at [424, 110] on link "FREE e-Invites" at bounding box center [434, 97] width 60 height 36
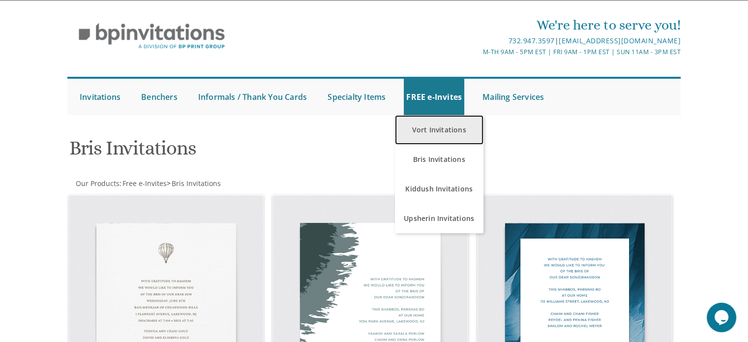
click at [423, 135] on link "Vort Invitations" at bounding box center [439, 130] width 89 height 30
click at [431, 131] on link "Vort Invitations" at bounding box center [439, 130] width 89 height 30
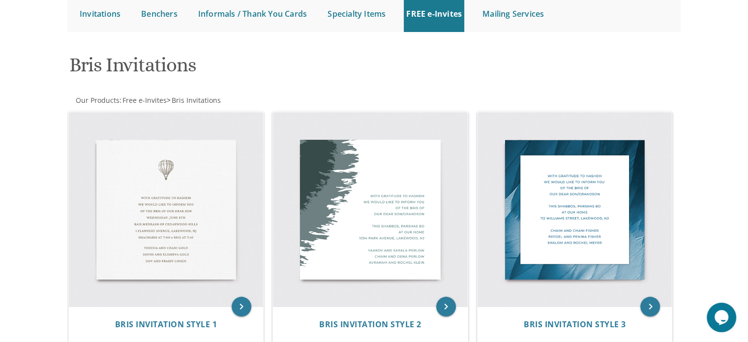
scroll to position [0, 0]
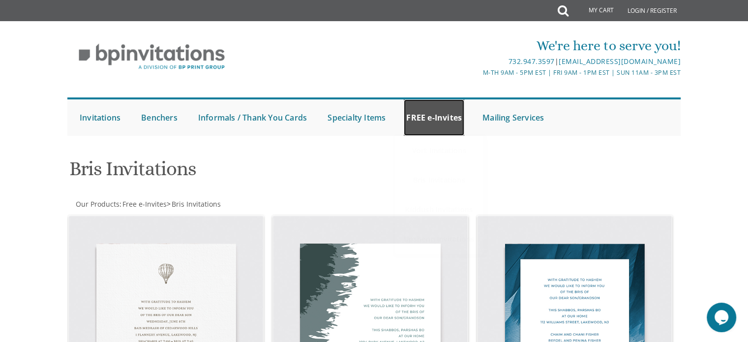
click at [425, 123] on link "FREE e-Invites" at bounding box center [434, 117] width 60 height 36
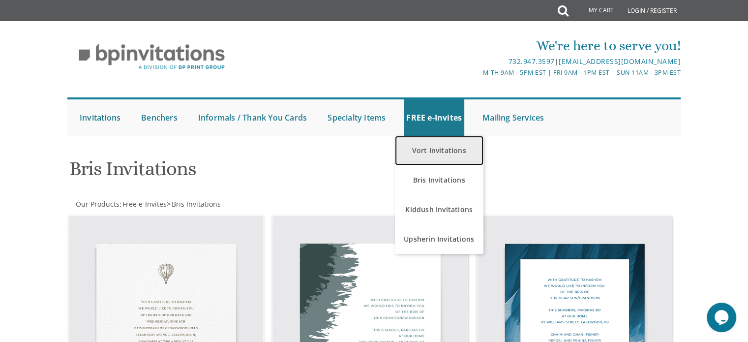
click at [435, 144] on link "Vort Invitations" at bounding box center [439, 151] width 89 height 30
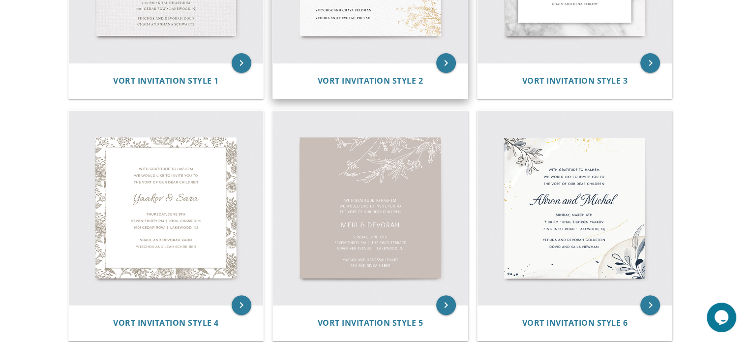
scroll to position [358, 0]
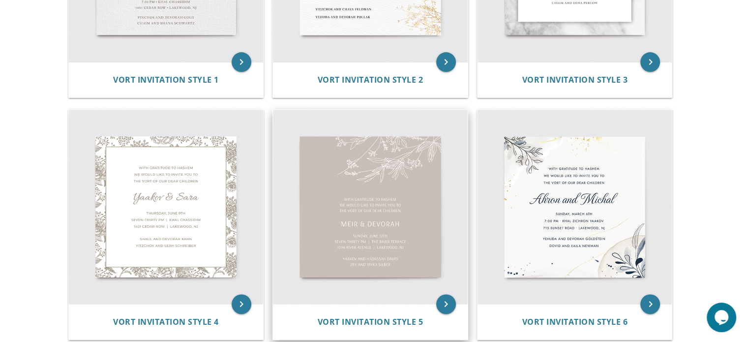
click at [412, 181] on img at bounding box center [370, 207] width 195 height 195
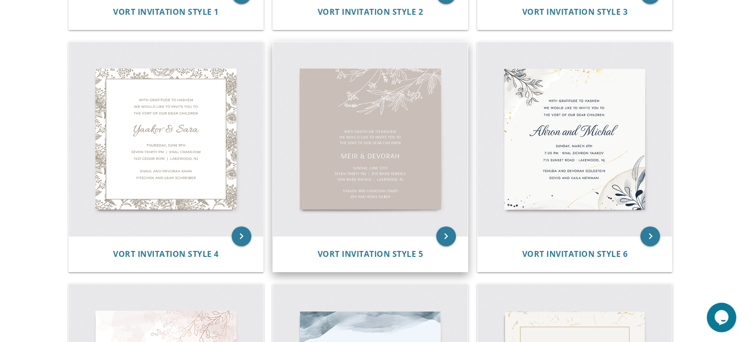
scroll to position [429, 0]
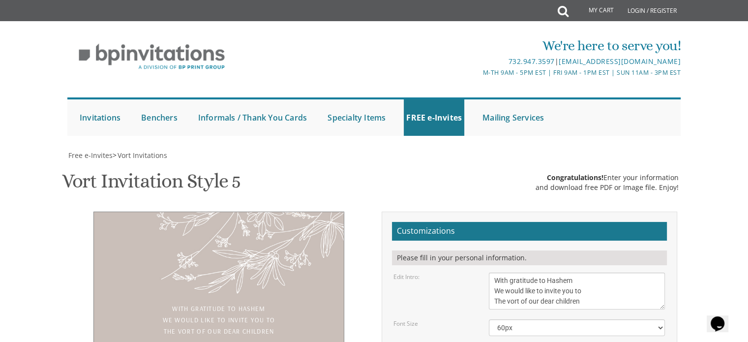
scroll to position [268, 0]
drag, startPoint x: 568, startPoint y: 175, endPoint x: 478, endPoint y: 157, distance: 91.7
paste textarea "Shloimie & [PERSON_NAME] • [PERSON_NAME] & [PERSON_NAME] & [PERSON_NAME] • [PER…"
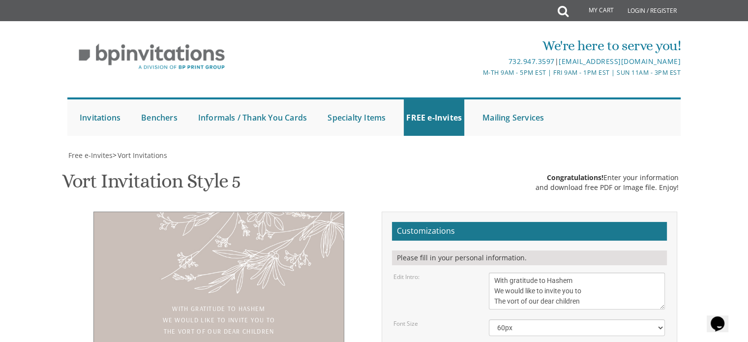
type textarea "Shloimie & [PERSON_NAME] • [PERSON_NAME] & [PERSON_NAME] & [PERSON_NAME] • [PER…"
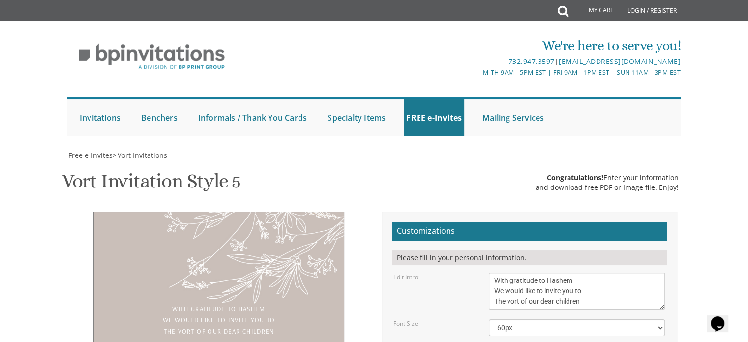
drag, startPoint x: 601, startPoint y: 132, endPoint x: 485, endPoint y: 108, distance: 118.6
paste textarea "Wednesday, October 22 6:30 pm • Estihana 515 Cedar Lane • Teaneck"
type textarea "Wednesday, October 22 6:30 pm • Estihana 515 Cedar Lane • Teaneck, NJ"
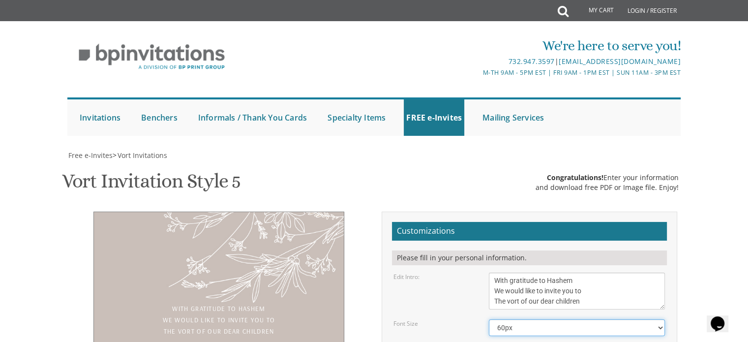
click at [562, 319] on select "40px 50px 60px 70px 80px" at bounding box center [577, 327] width 176 height 17
click at [590, 272] on textarea "With gratitude to Hashem We would like to invite you to The vort of our dear ch…" at bounding box center [577, 290] width 176 height 37
click at [575, 272] on textarea "With gratitude to Hashem We would like to invite you to The vort of our dear ch…" at bounding box center [577, 290] width 176 height 37
drag, startPoint x: 588, startPoint y: 31, endPoint x: 487, endPoint y: 12, distance: 102.6
click at [487, 272] on div "With gratitude to Hashem We would like to invite you to The vort of our dear ch…" at bounding box center [577, 290] width 191 height 37
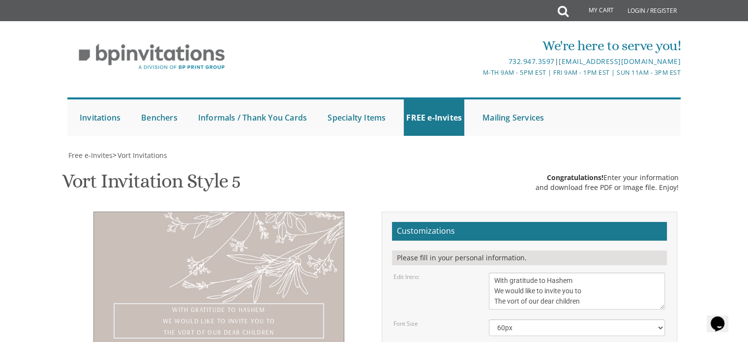
paste textarea "Please join us for the Sheva Brachos of"
type textarea "Please join us for the Sheva Brachos of"
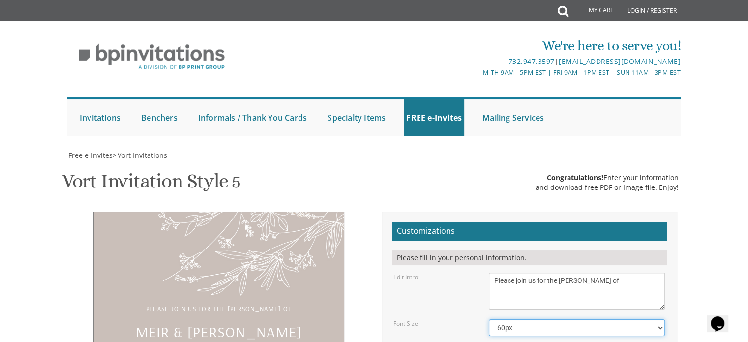
click at [534, 319] on select "40px 50px 60px 70px 80px" at bounding box center [577, 327] width 176 height 17
drag, startPoint x: 548, startPoint y: 204, endPoint x: 480, endPoint y: 202, distance: 67.9
paste textarea "Amrom & Raizy"
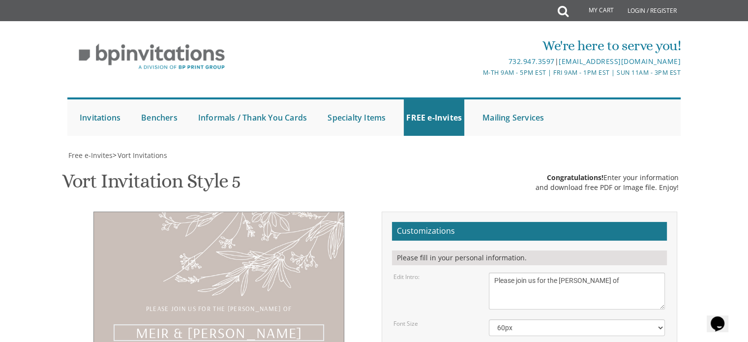
type textarea "Amrom & Raizy"
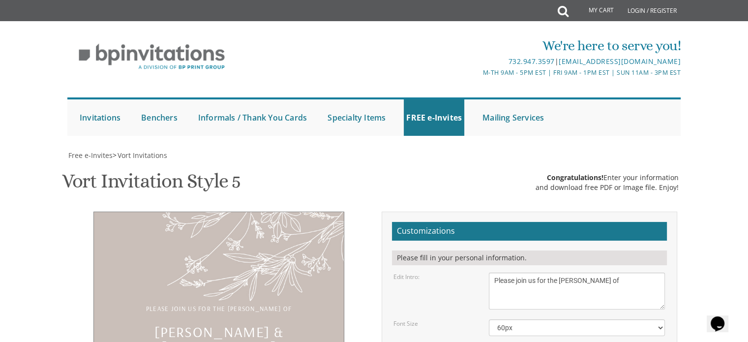
click at [552, 319] on select "40px 50px 60px 70px 80px" at bounding box center [577, 327] width 176 height 17
click at [489, 319] on select "40px 50px 60px 70px 80px" at bounding box center [577, 327] width 176 height 17
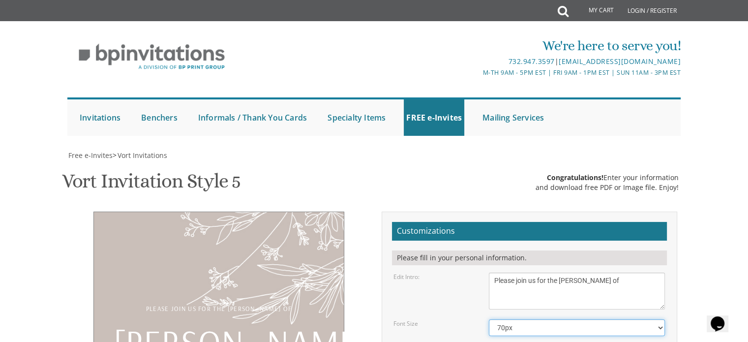
click at [531, 319] on select "40px 50px 60px 70px 80px" at bounding box center [577, 327] width 176 height 17
click at [489, 319] on select "40px 50px 60px 70px 80px" at bounding box center [577, 327] width 176 height 17
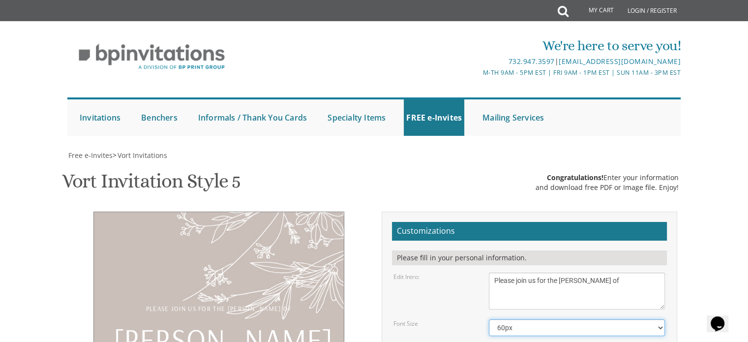
click at [534, 319] on select "40px 50px 60px 70px 80px" at bounding box center [577, 327] width 176 height 17
click at [489, 319] on select "40px 50px 60px 70px 80px" at bounding box center [577, 327] width 176 height 17
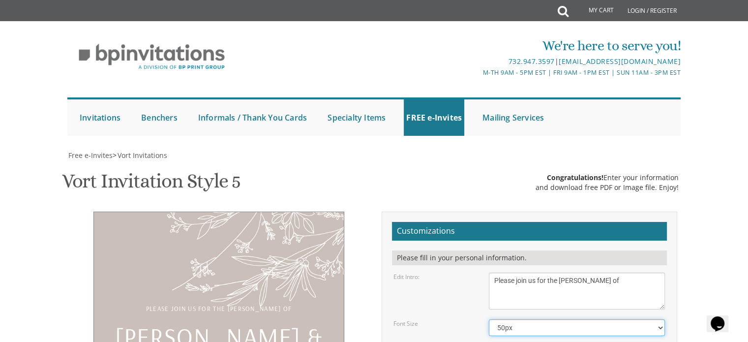
click at [535, 319] on select "40px 50px 60px 70px 80px" at bounding box center [577, 327] width 176 height 17
select select "40px"
click at [489, 319] on select "40px 50px 60px 70px 80px" at bounding box center [577, 327] width 176 height 17
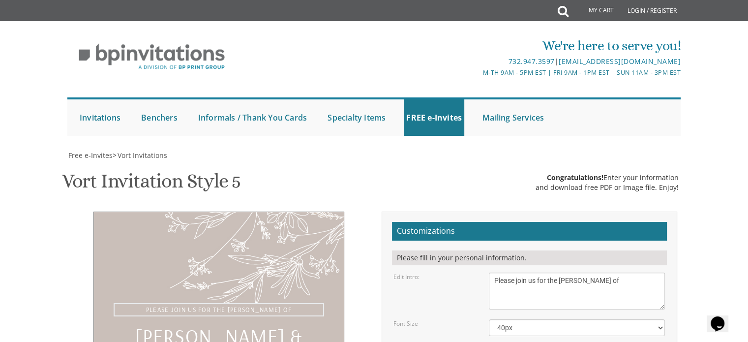
click at [531, 272] on textarea "With gratitude to Hashem We would like to invite you to The vort of our dear ch…" at bounding box center [577, 290] width 176 height 37
type input "Bffgott@gmail.com"
